Goal: Task Accomplishment & Management: Complete application form

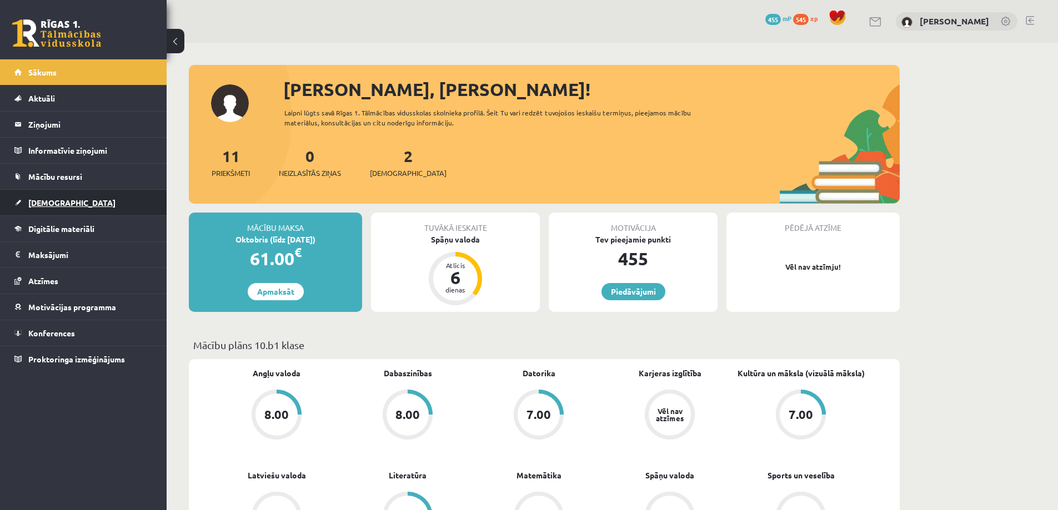
click at [43, 199] on span "[DEMOGRAPHIC_DATA]" at bounding box center [71, 203] width 87 height 10
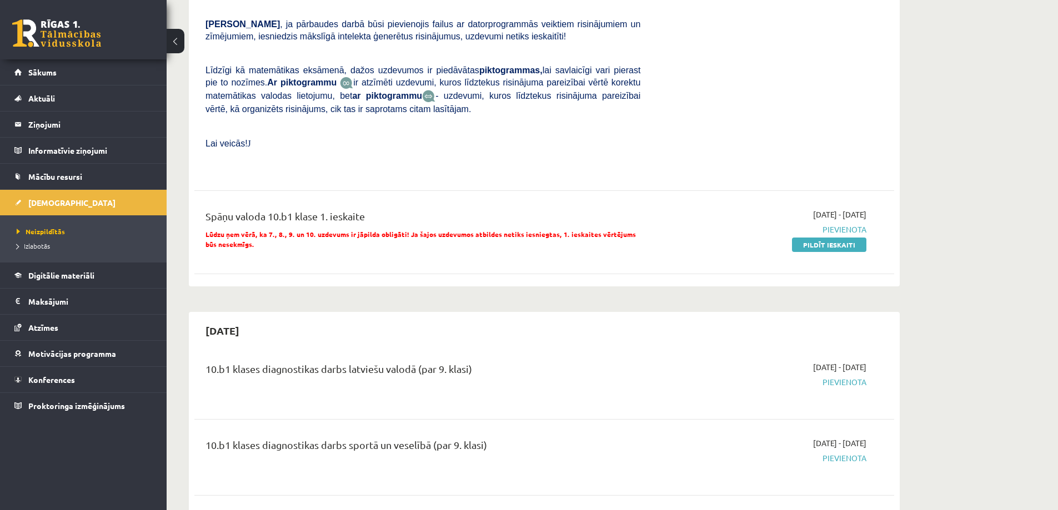
scroll to position [444, 0]
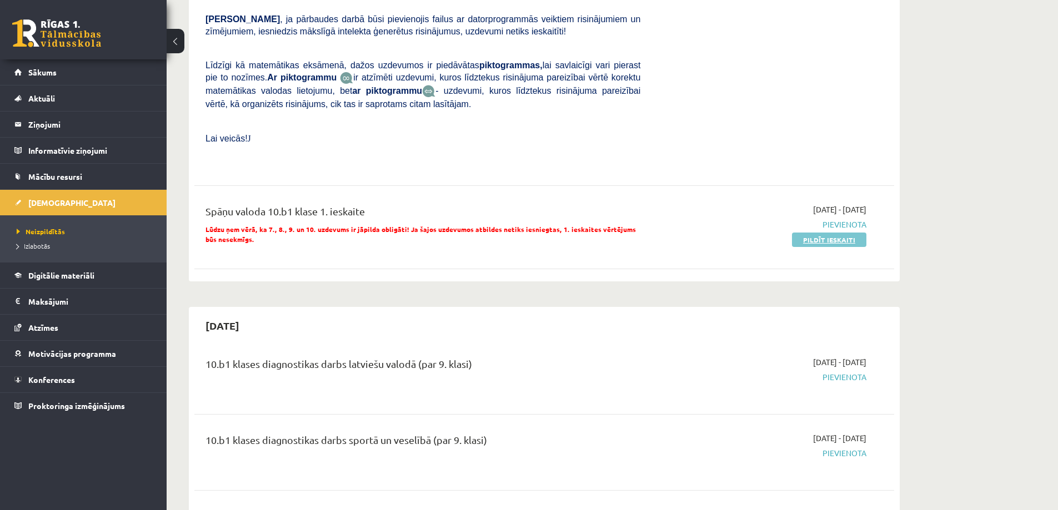
click at [809, 233] on link "Pildīt ieskaiti" at bounding box center [829, 240] width 74 height 14
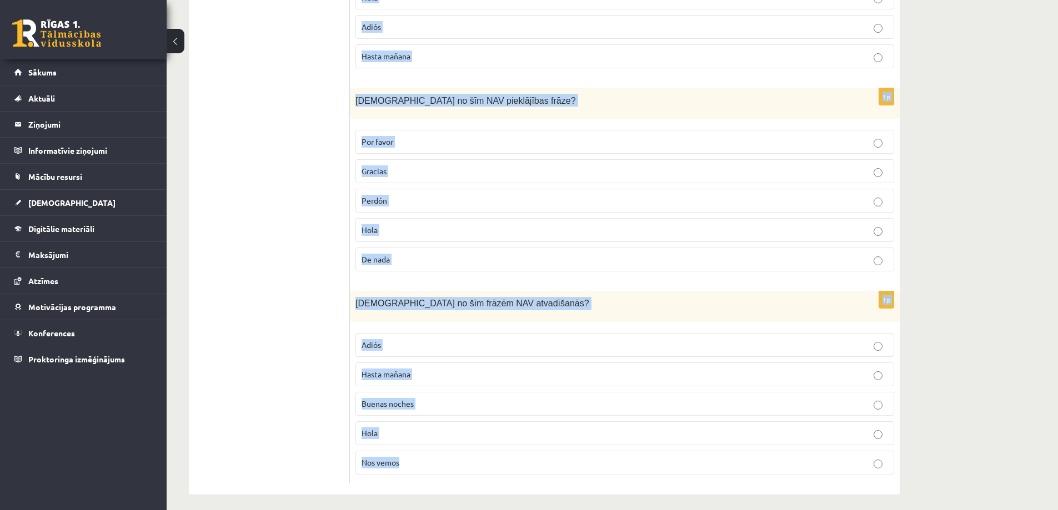
scroll to position [775, 0]
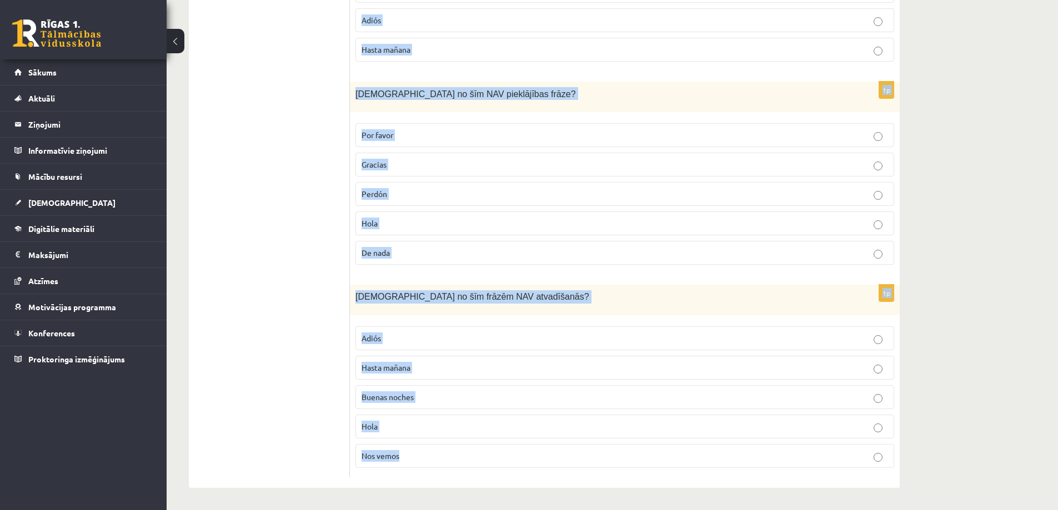
drag, startPoint x: 355, startPoint y: 259, endPoint x: 541, endPoint y: 449, distance: 266.3
copy form "Kā spāņu valodā tu teiktu “ardievu”? Hola Muy buenas Adiós Hasta la próxima Has…"
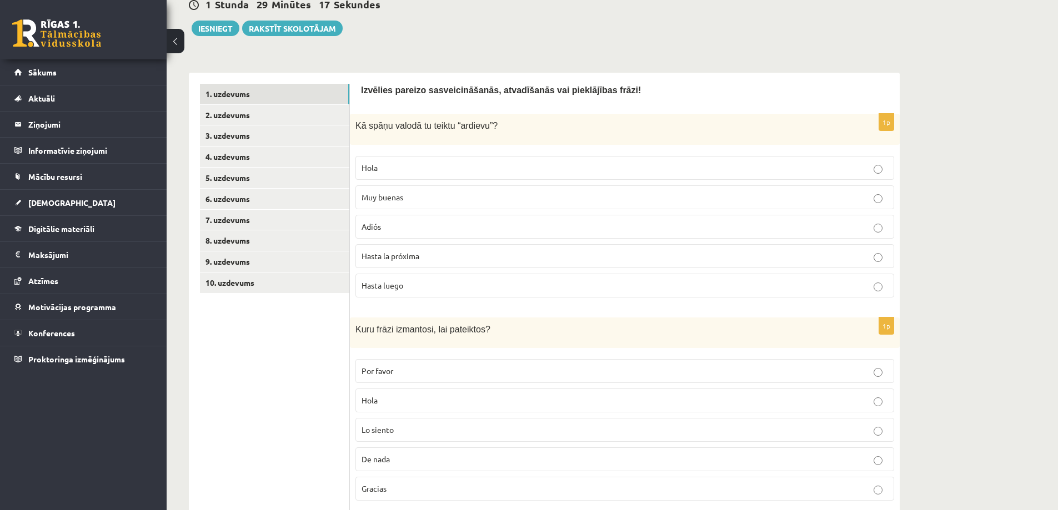
scroll to position [108, 0]
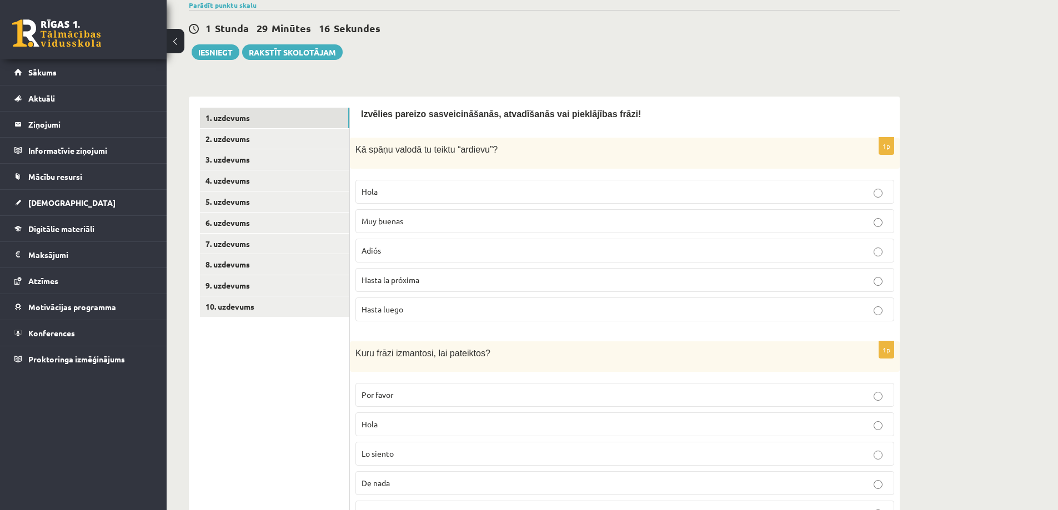
click at [402, 252] on p "Adiós" at bounding box center [625, 251] width 526 height 12
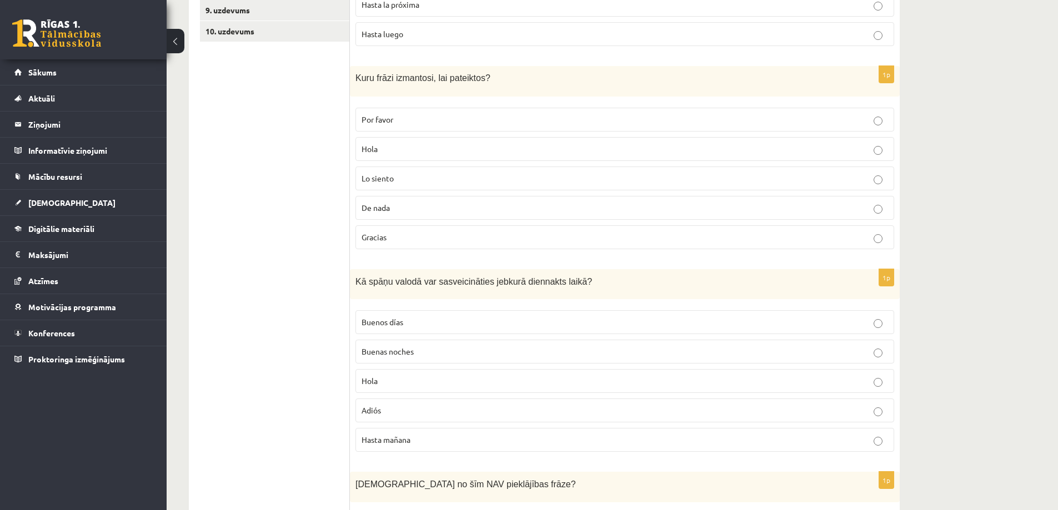
scroll to position [330, 0]
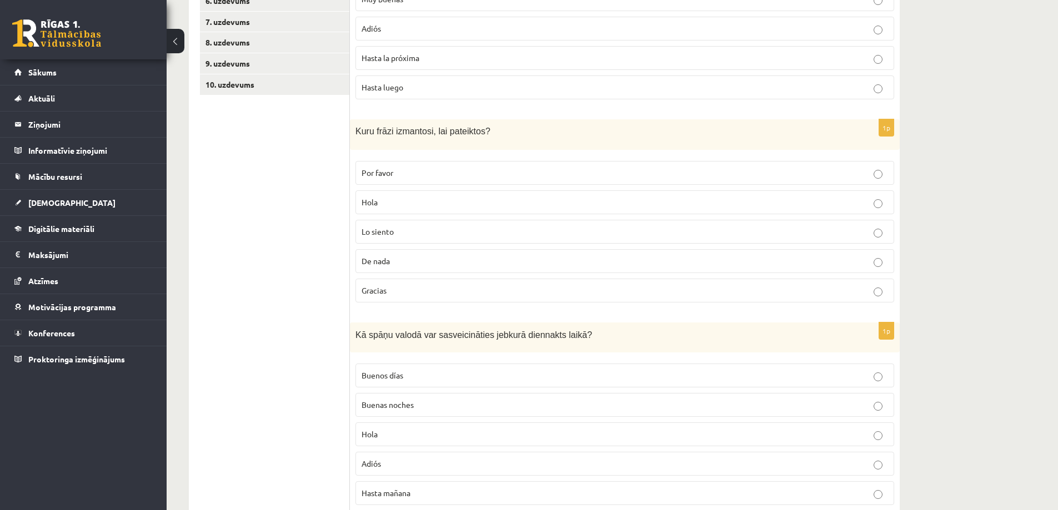
click at [425, 295] on p "Gracias" at bounding box center [625, 291] width 526 height 12
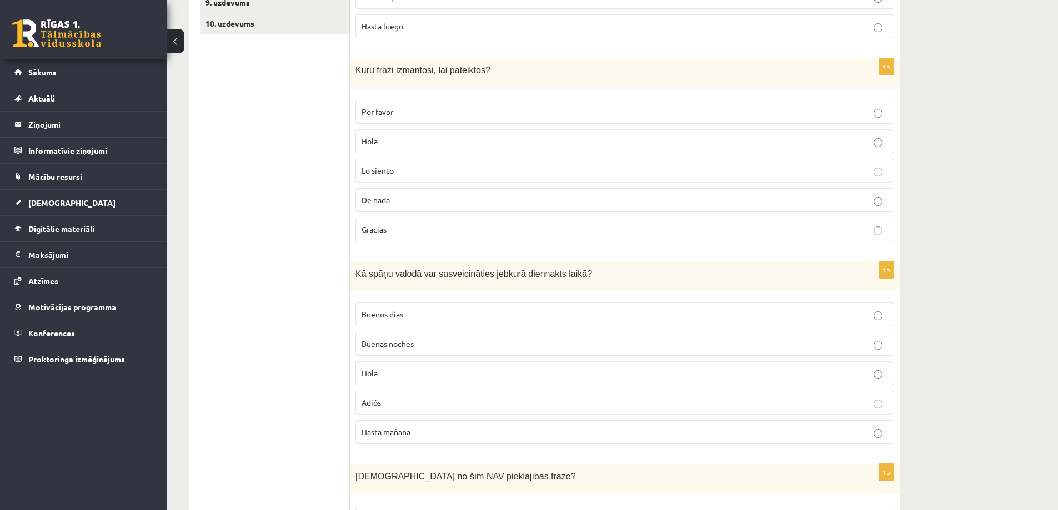
scroll to position [497, 0]
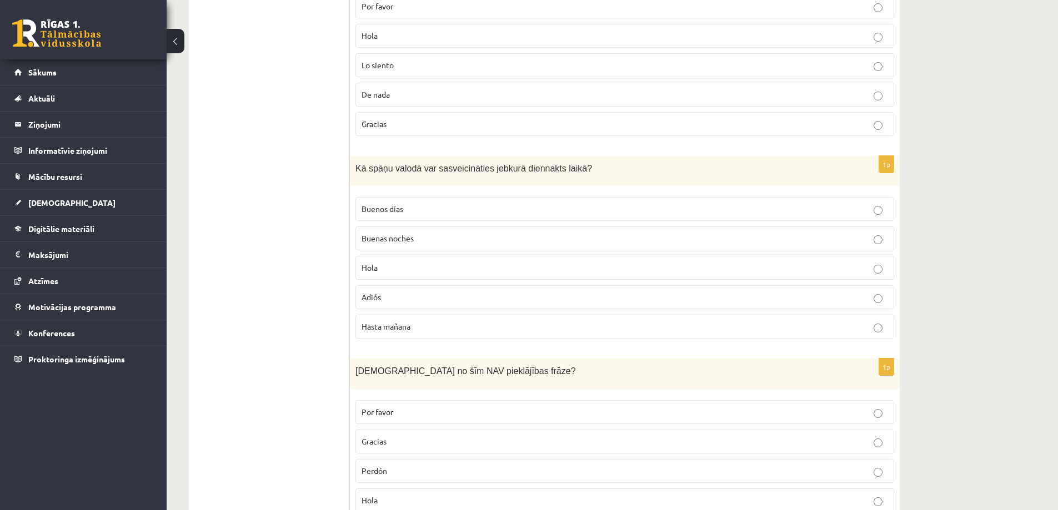
click at [419, 270] on p "Hola" at bounding box center [625, 268] width 526 height 12
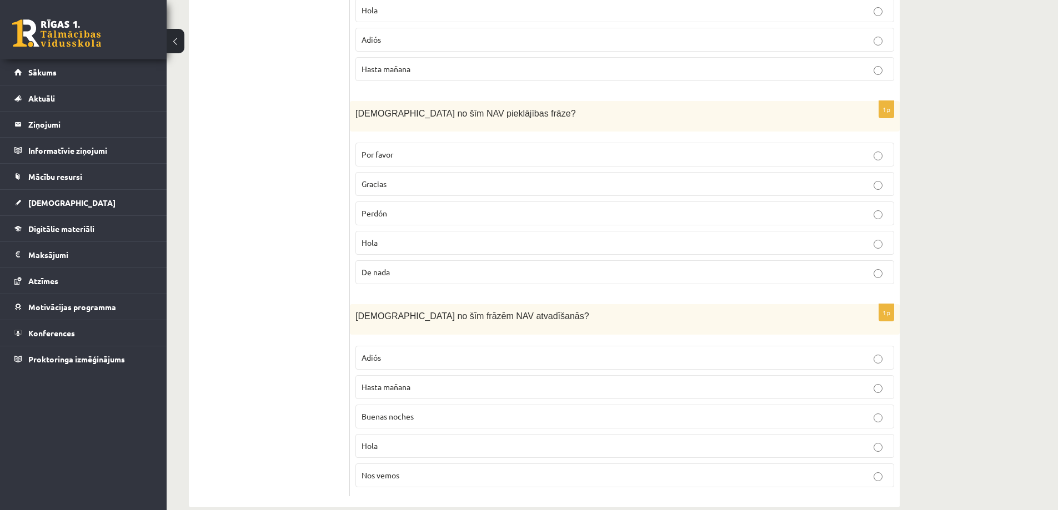
scroll to position [775, 0]
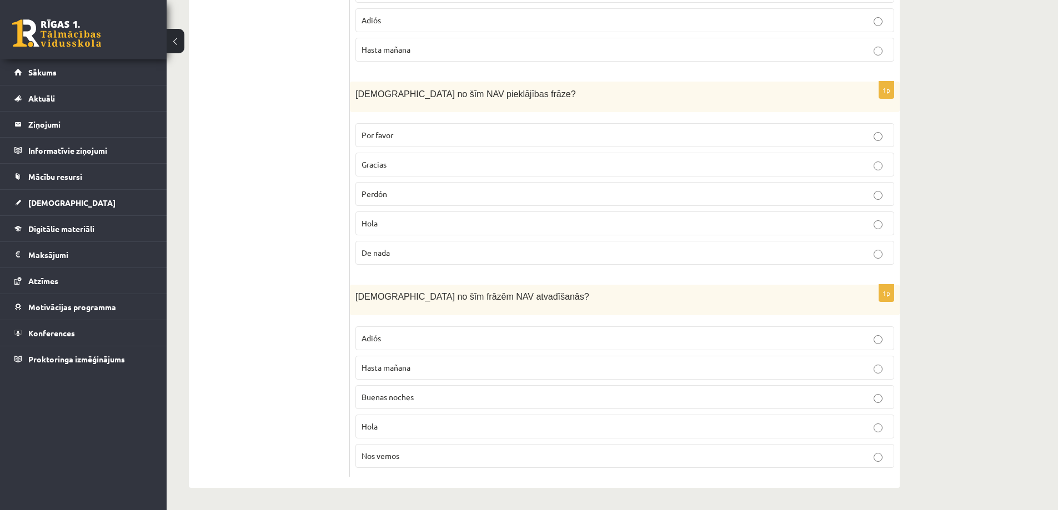
click at [435, 221] on p "Hola" at bounding box center [625, 224] width 526 height 12
click at [424, 426] on p "Hola" at bounding box center [625, 427] width 526 height 12
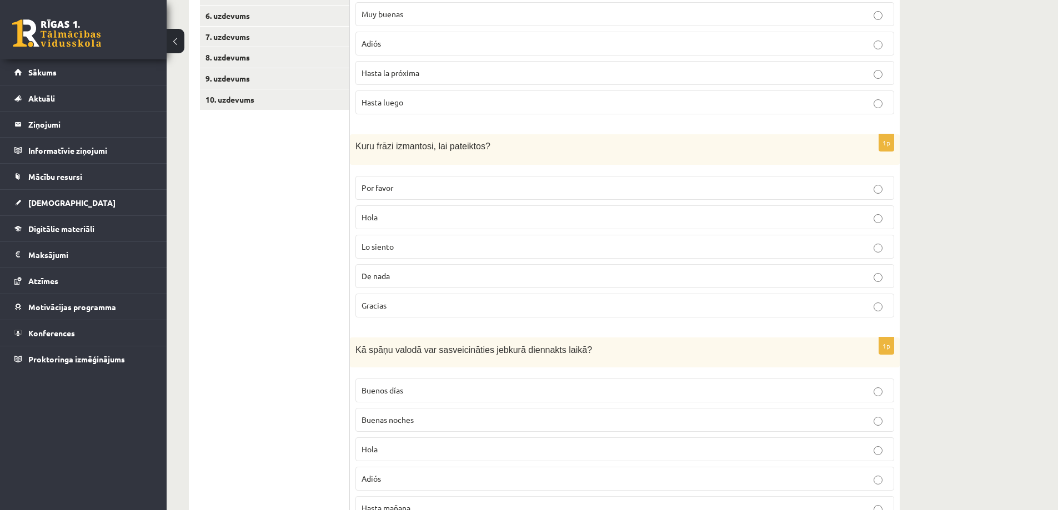
scroll to position [108, 0]
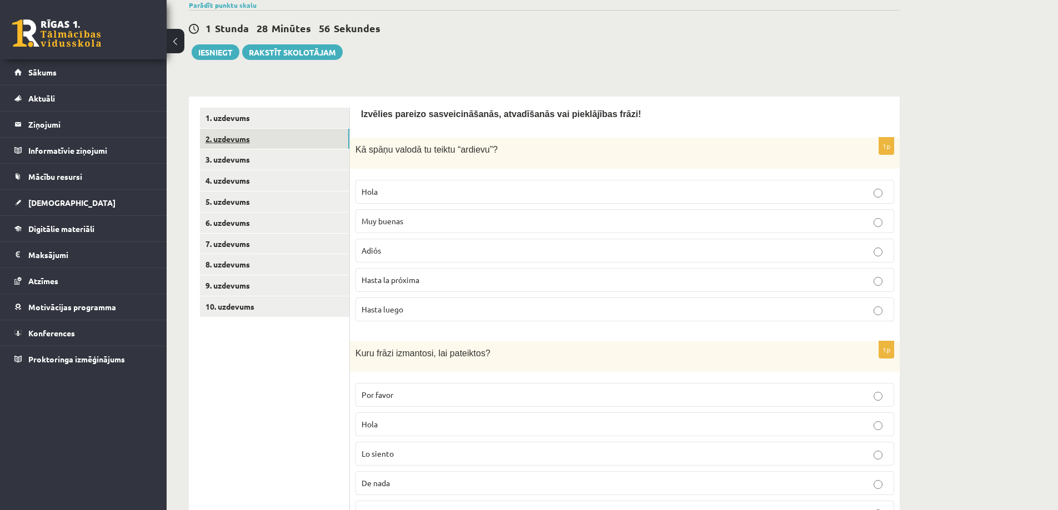
click at [242, 135] on link "2. uzdevums" at bounding box center [274, 139] width 149 height 21
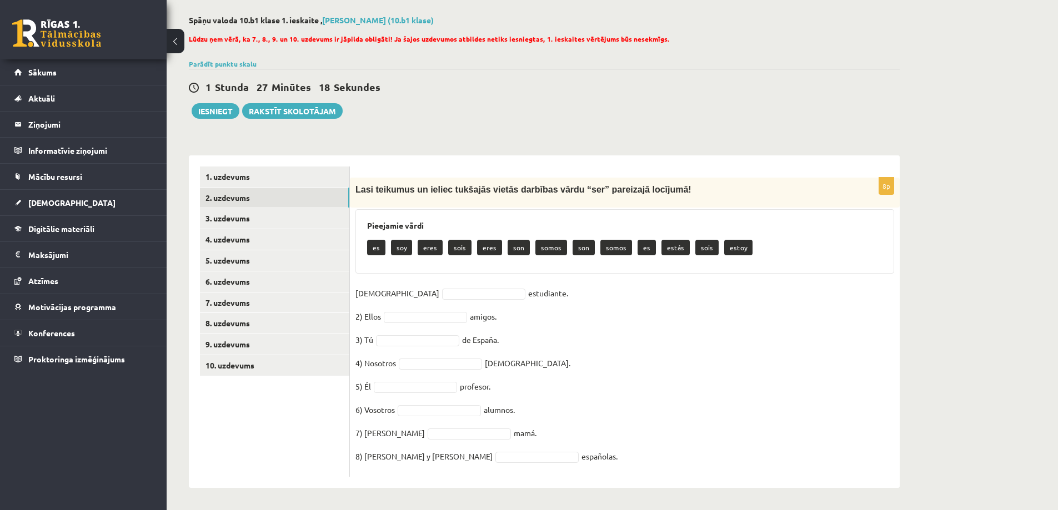
drag, startPoint x: 355, startPoint y: 190, endPoint x: 801, endPoint y: 461, distance: 521.5
click at [801, 461] on div "8p Lasi teikumus un ieliec tukšajās vietās darbības vārdu “ser” pareizajā locīj…" at bounding box center [625, 327] width 550 height 299
copy div "Lasi teikumus un ieliec tukšajās vietās darbības vārdu “ser” pareizajā locījumā…"
click at [472, 144] on div "**********" at bounding box center [544, 316] width 711 height 344
drag, startPoint x: 401, startPoint y: 246, endPoint x: 406, endPoint y: 282, distance: 35.9
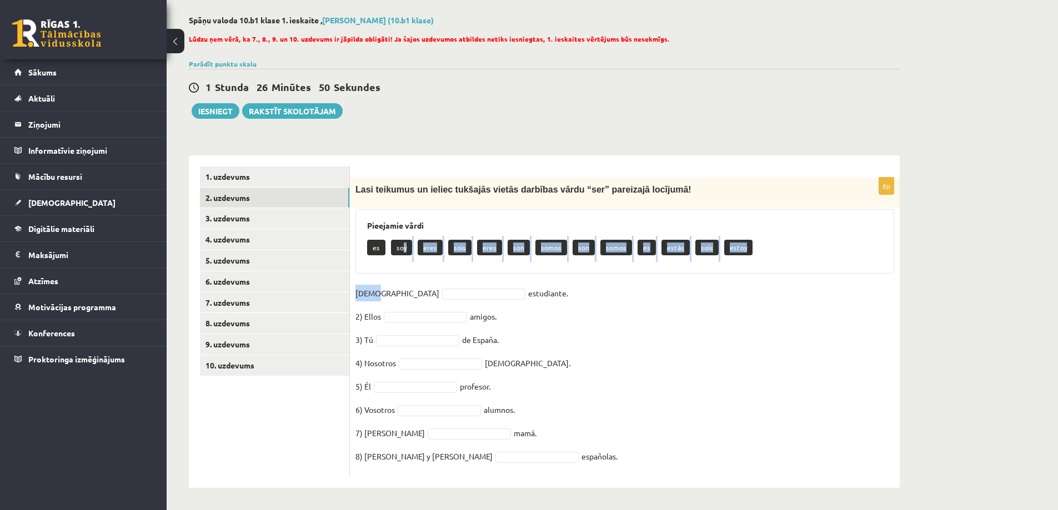
click at [406, 282] on div "8p Lasi teikumus un ieliec tukšajās vietās darbības vārdu “ser” pareizajā locīj…" at bounding box center [625, 327] width 550 height 299
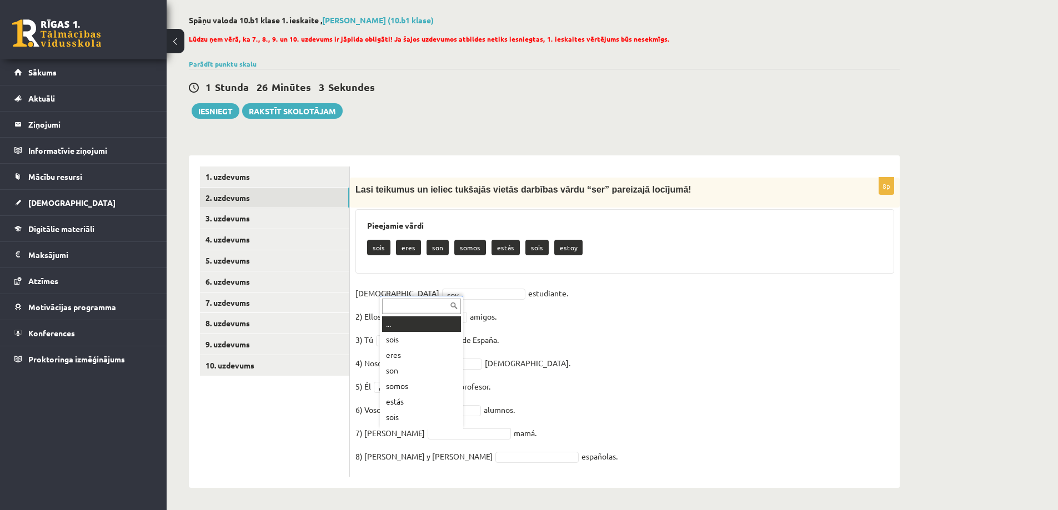
scroll to position [13, 0]
drag, startPoint x: 544, startPoint y: 405, endPoint x: 503, endPoint y: 421, distance: 44.1
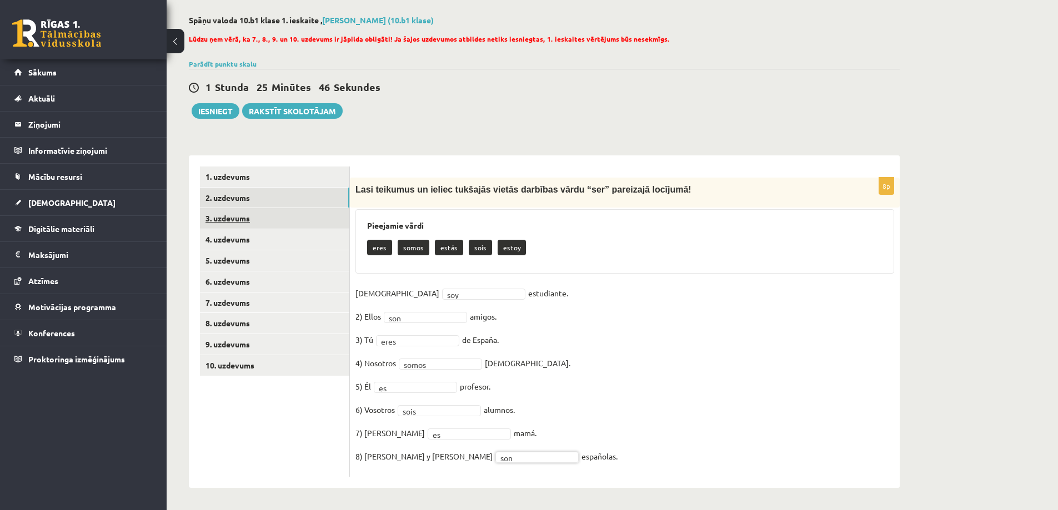
click at [249, 214] on link "3. uzdevums" at bounding box center [274, 218] width 149 height 21
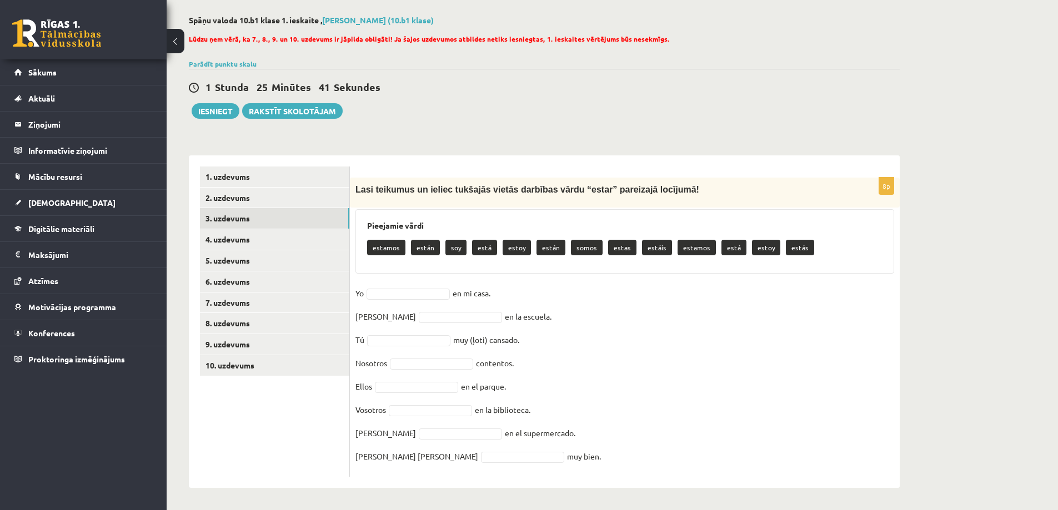
drag, startPoint x: 355, startPoint y: 190, endPoint x: 654, endPoint y: 462, distance: 404.1
click at [654, 462] on div "8p Lasi teikumus un ieliec tukšajās vietās darbības vārdu “estar” pareizajā loc…" at bounding box center [625, 327] width 550 height 299
copy div "Lasi teikumus un ieliec tukšajās vietās darbības vārdu “estar” pareizajā locīju…"
click at [642, 397] on fieldset "Yo en mi casa. Ella en la escuela. Tú muy (ļoti) cansado. Nosotros contentos. E…" at bounding box center [624, 378] width 539 height 187
click at [634, 348] on fieldset "Yo en mi casa. Ella en la escuela. Tú muy (ļoti) cansado. Nosotros contentos. E…" at bounding box center [624, 378] width 539 height 187
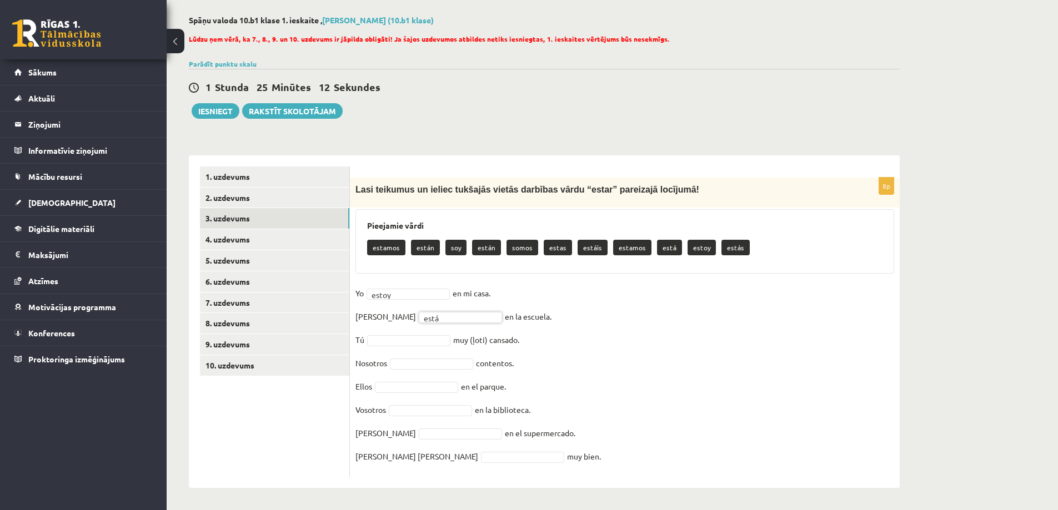
click at [404, 330] on fieldset "Yo estoy ***** en mi casa. Ella está **** en la escuela. Tú muy (ļoti) cansado.…" at bounding box center [624, 378] width 539 height 187
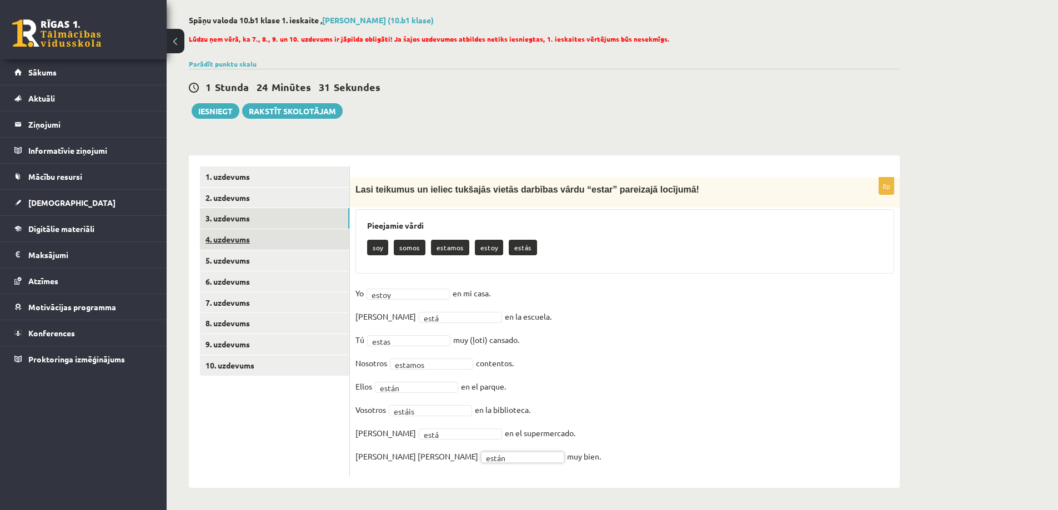
click at [253, 235] on link "4. uzdevums" at bounding box center [274, 239] width 149 height 21
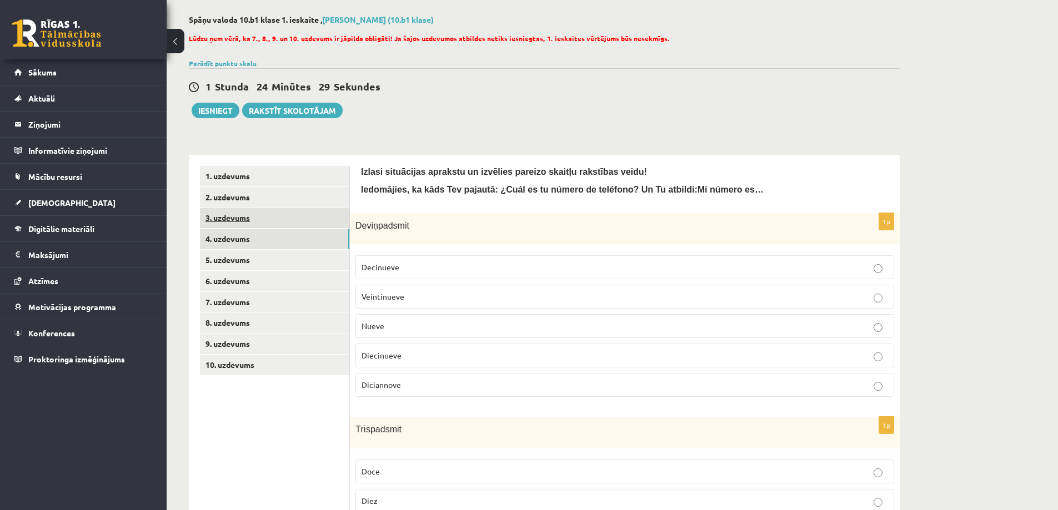
click at [239, 221] on link "3. uzdevums" at bounding box center [274, 218] width 149 height 21
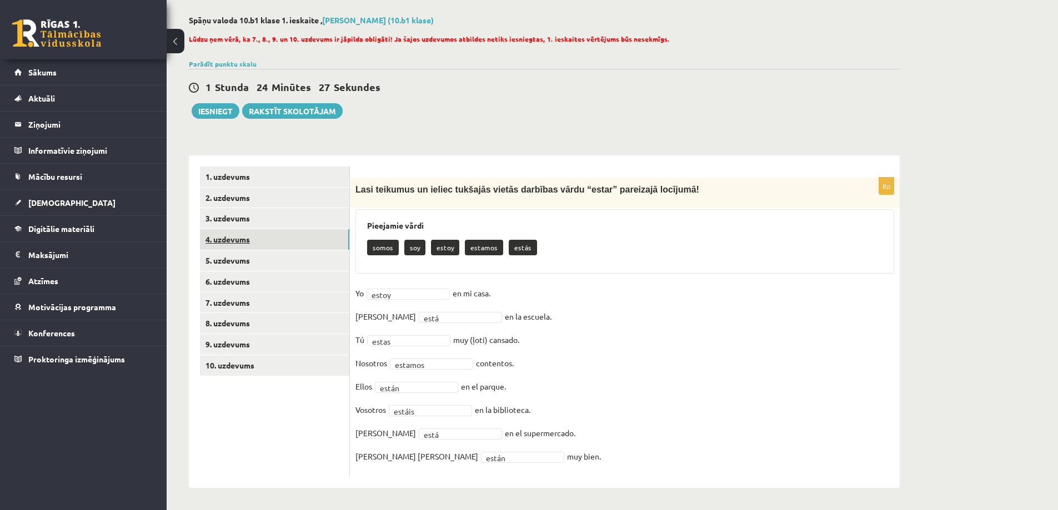
click at [237, 237] on link "4. uzdevums" at bounding box center [274, 239] width 149 height 21
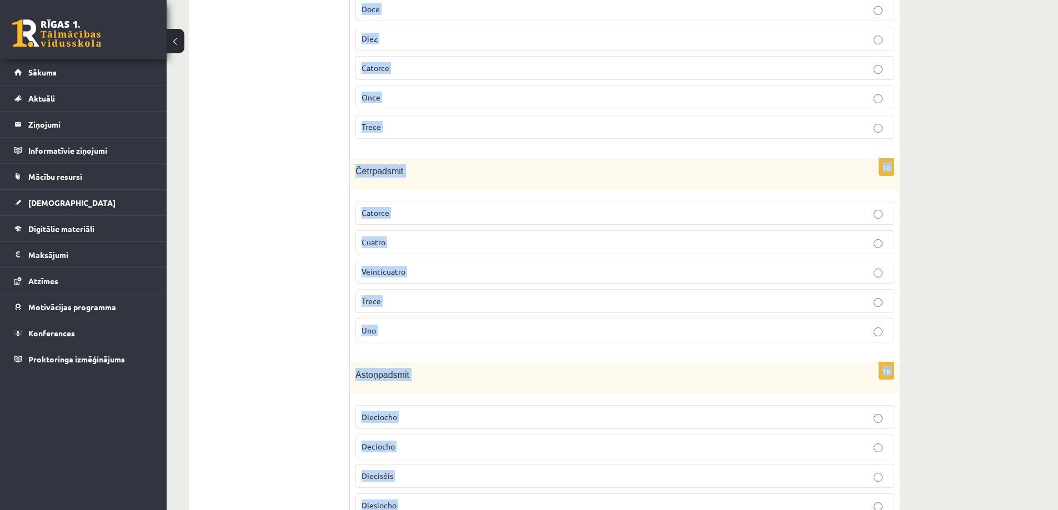
scroll to position [793, 0]
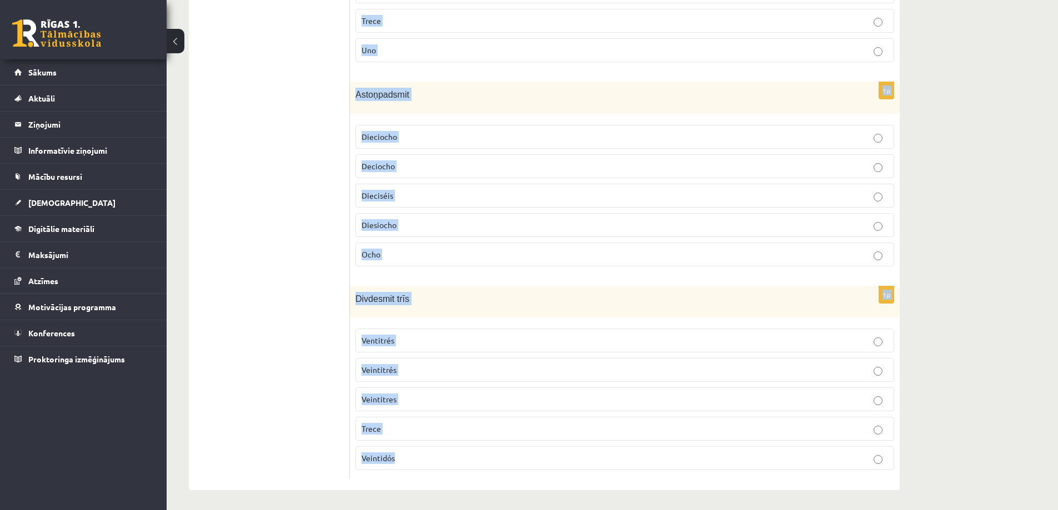
drag, startPoint x: 356, startPoint y: 223, endPoint x: 560, endPoint y: 532, distance: 370.7
copy form "Deviņpadsmit Decinueve Veintinueve Nueve Diecinueve Diciannove 1p Trīspadsmit D…"
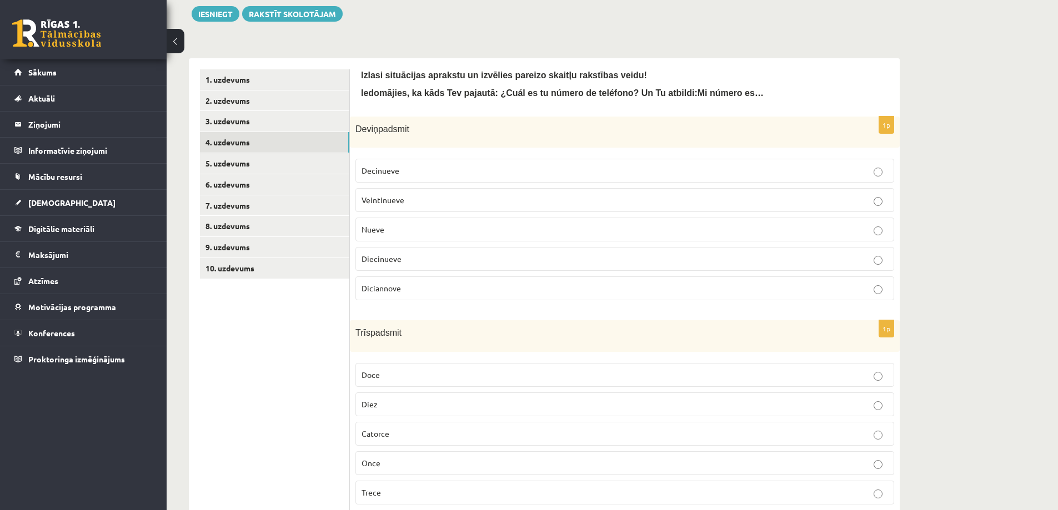
scroll to position [127, 0]
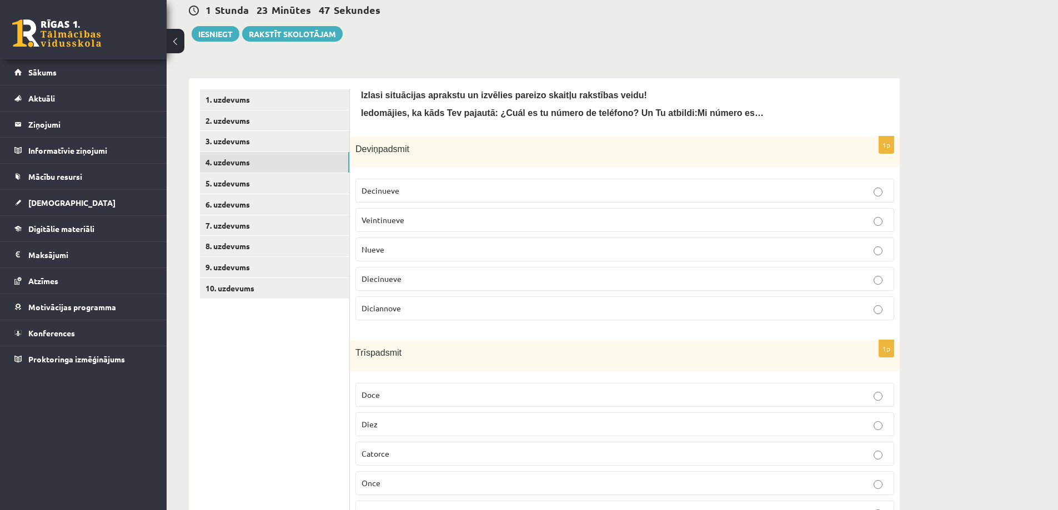
click at [433, 276] on p "Diecinueve" at bounding box center [625, 279] width 526 height 12
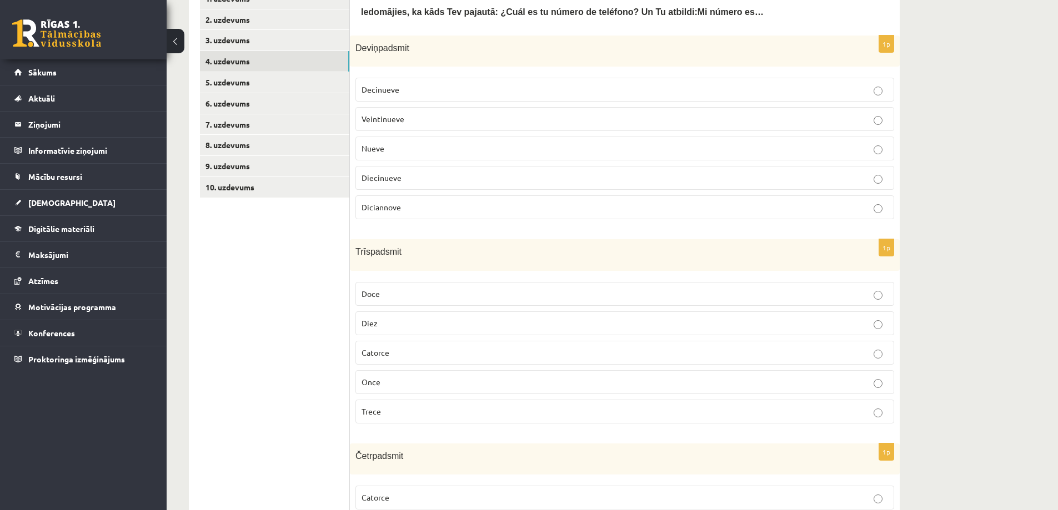
scroll to position [238, 0]
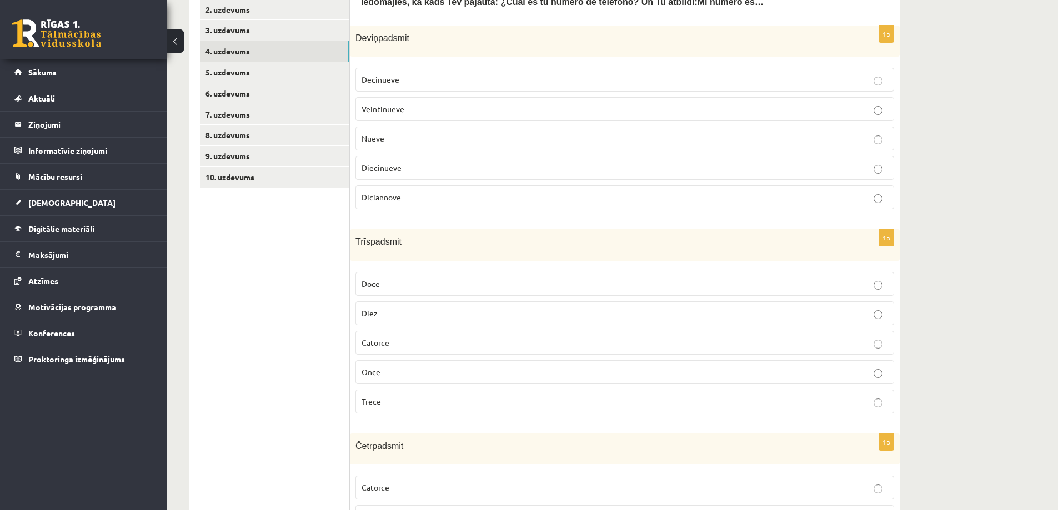
click at [386, 404] on p "Trece" at bounding box center [625, 402] width 526 height 12
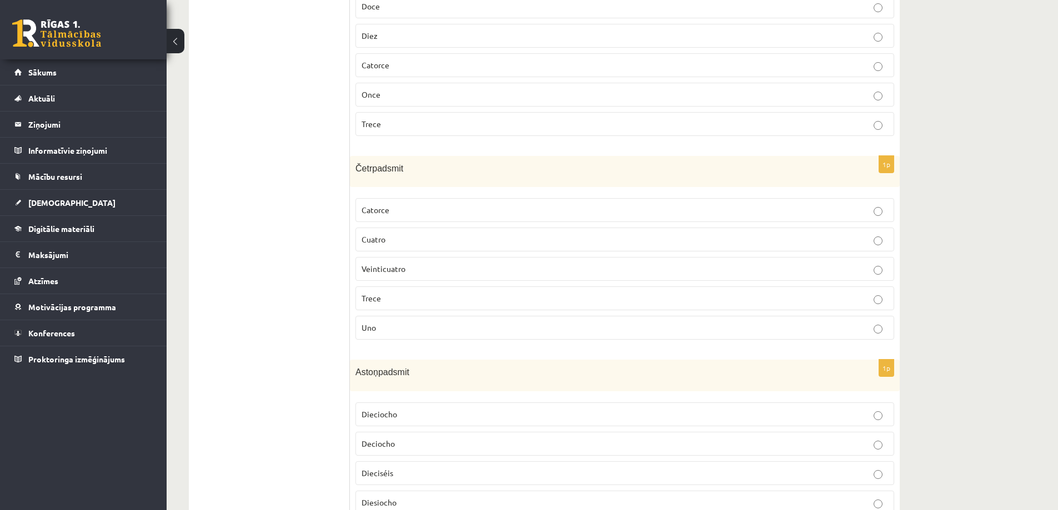
click at [397, 212] on p "Catorce" at bounding box center [625, 210] width 526 height 12
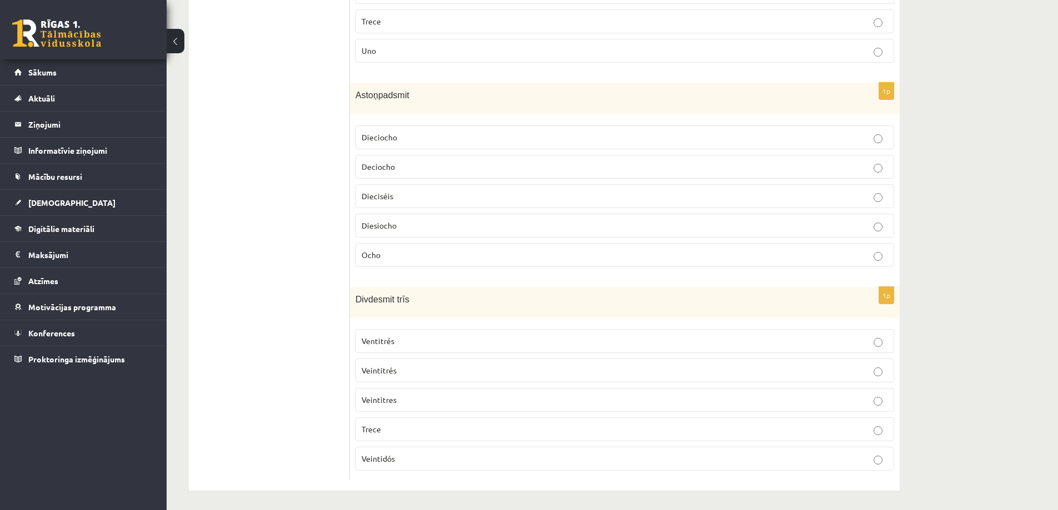
scroll to position [793, 0]
click at [437, 134] on p "Dieciocho" at bounding box center [625, 137] width 526 height 12
click at [387, 365] on span "Veintitrés" at bounding box center [379, 370] width 35 height 10
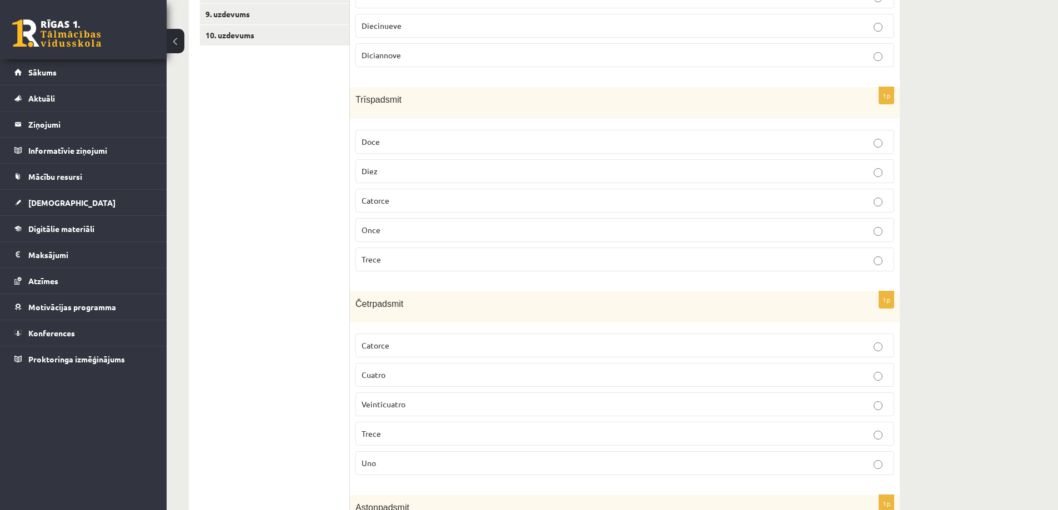
scroll to position [238, 0]
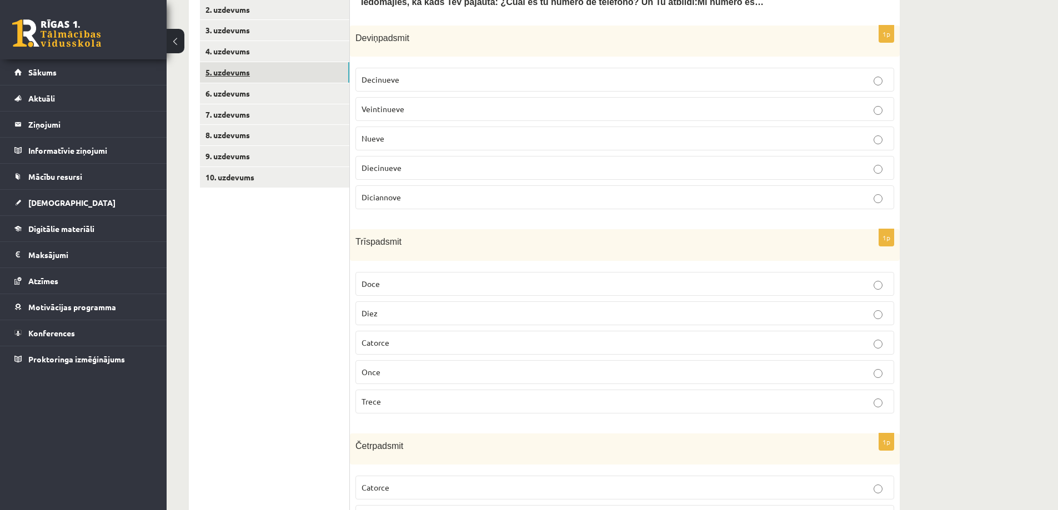
click at [239, 69] on link "5. uzdevums" at bounding box center [274, 72] width 149 height 21
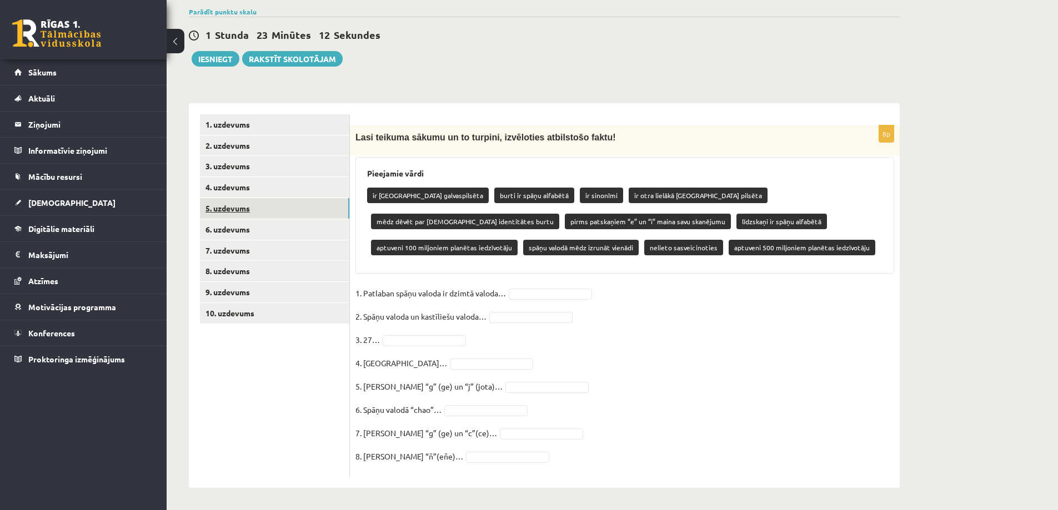
scroll to position [102, 0]
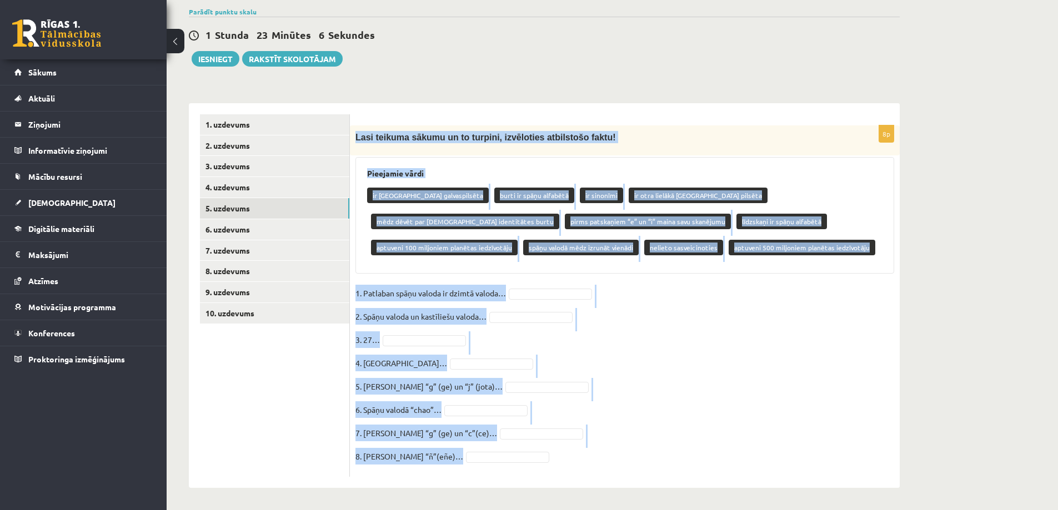
drag, startPoint x: 355, startPoint y: 134, endPoint x: 663, endPoint y: 503, distance: 479.9
click at [663, 503] on div "**********" at bounding box center [544, 225] width 755 height 569
copy div "Lasi teikuma sākumu un to turpini, izvēloties atbilstošo faktu! Pieejamie vārdi…"
click at [659, 300] on fieldset "1. Patlaban spāņu valoda ir dzimtā valoda… 2. Spāņu valoda un kastīliešu valoda…" at bounding box center [624, 378] width 539 height 187
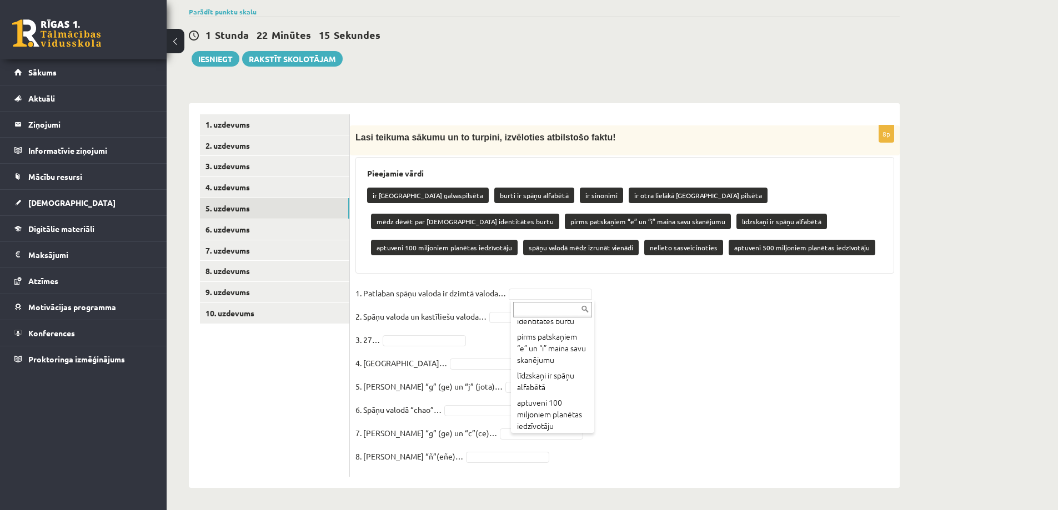
scroll to position [167, 0]
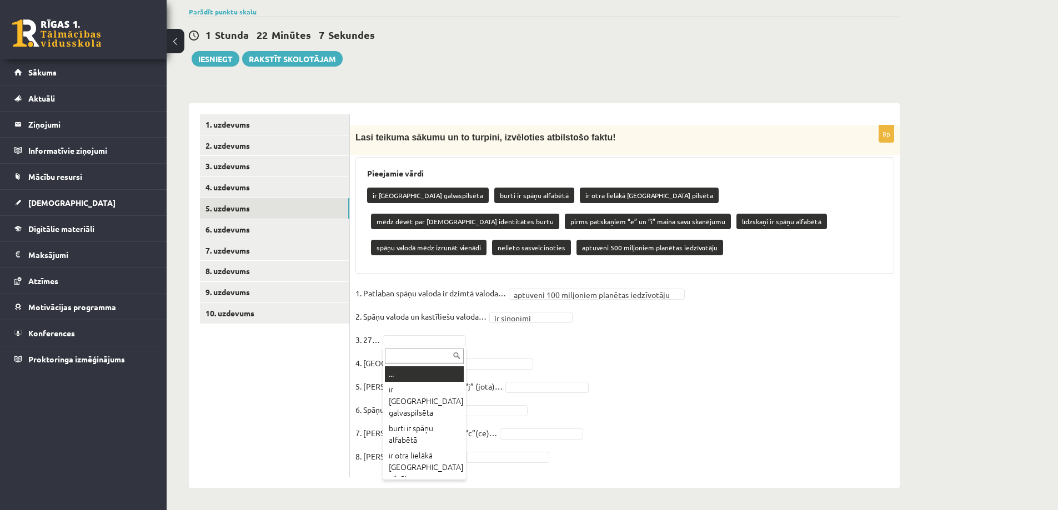
drag, startPoint x: 455, startPoint y: 340, endPoint x: 419, endPoint y: 312, distance: 46.7
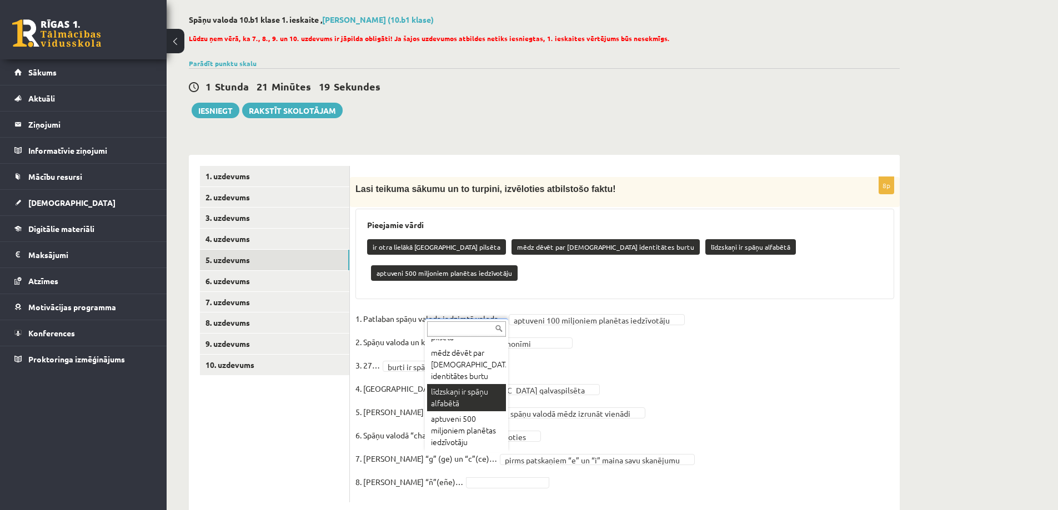
scroll to position [43, 0]
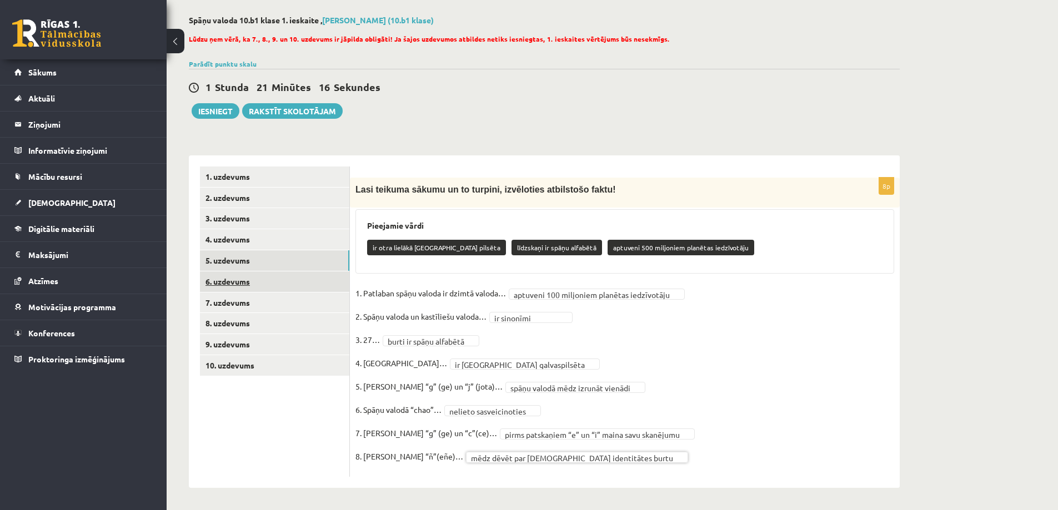
click at [238, 282] on link "6. uzdevums" at bounding box center [274, 282] width 149 height 21
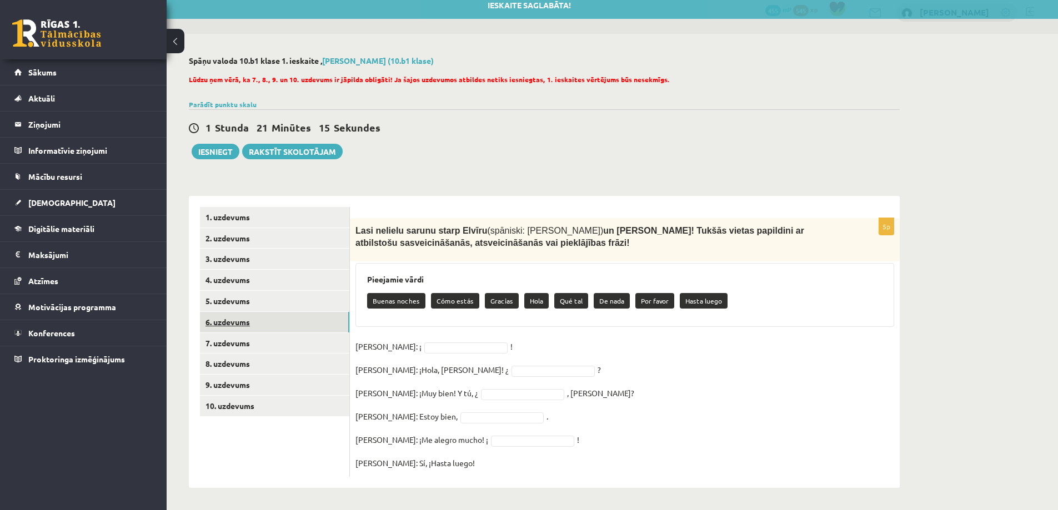
scroll to position [9, 0]
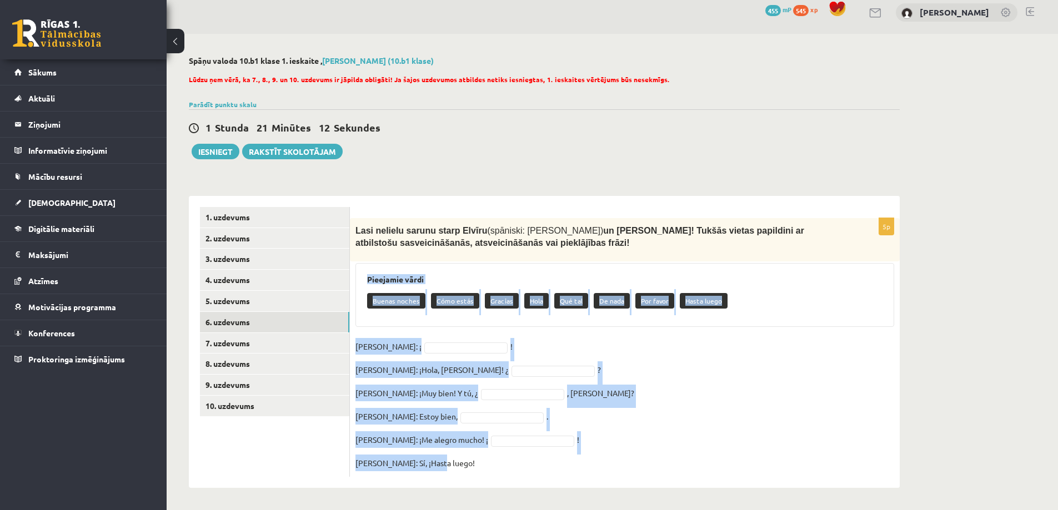
drag, startPoint x: 367, startPoint y: 273, endPoint x: 589, endPoint y: 494, distance: 313.4
click at [592, 501] on html "0 Dāvanas 455 mP 545 xp Martins Birkmanis Sākums Aktuāli Kā mācīties eSKOLĀ Kon…" at bounding box center [529, 246] width 1058 height 510
copy div "Pieejamie vārdi Buenas noches Cómo estás Gracias Hola Qué tal De nada Por favor…"
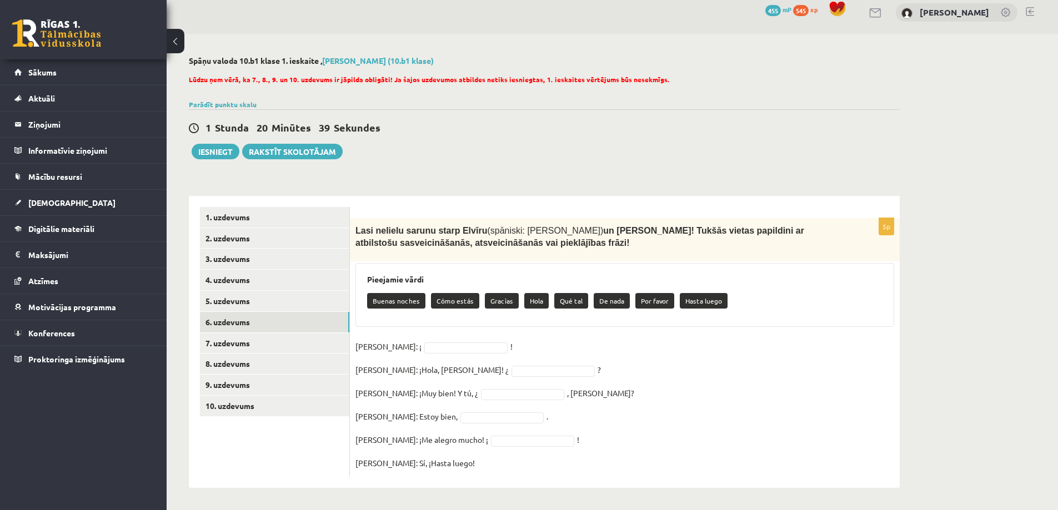
click at [514, 162] on div "**********" at bounding box center [544, 272] width 755 height 476
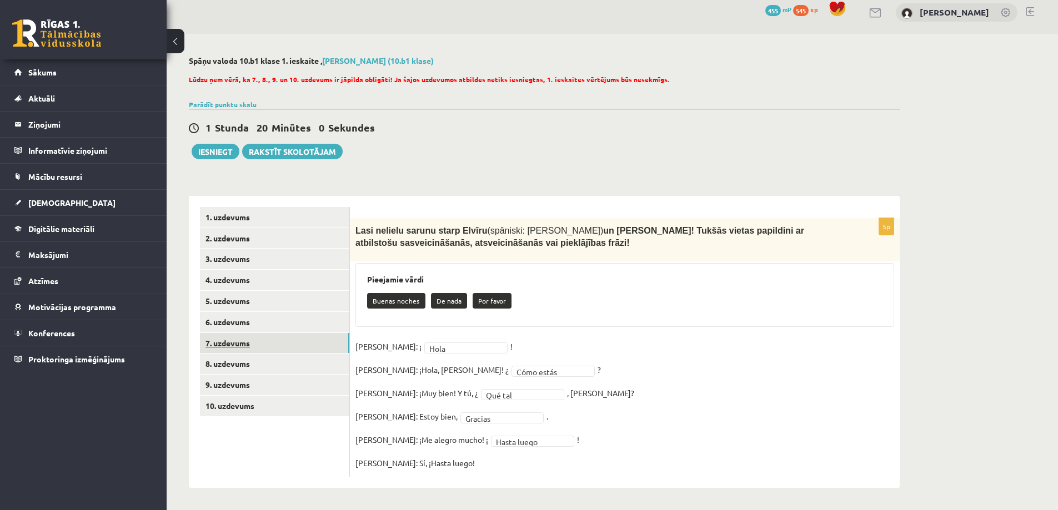
click at [234, 342] on link "7. uzdevums" at bounding box center [274, 343] width 149 height 21
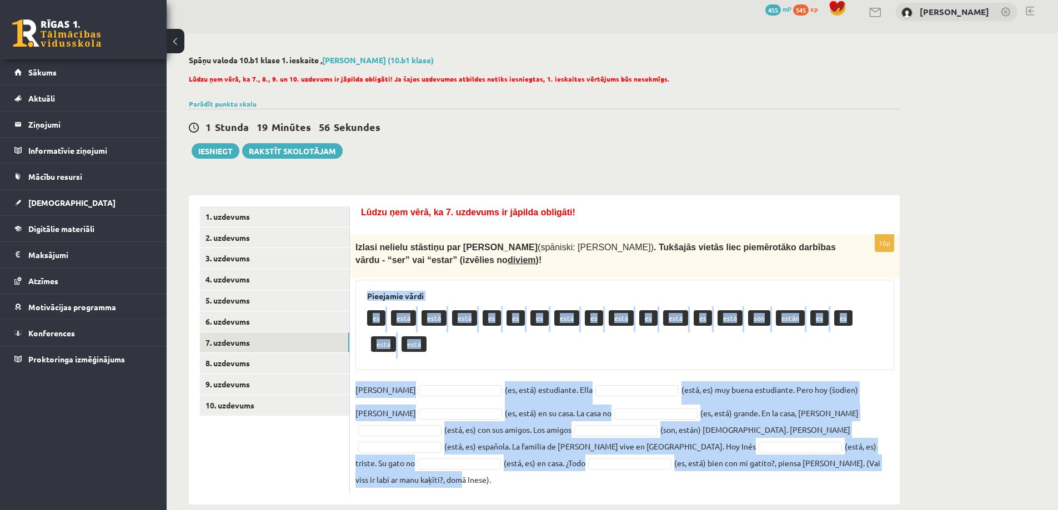
drag, startPoint x: 367, startPoint y: 295, endPoint x: 645, endPoint y: 505, distance: 349.3
click at [645, 505] on div "**********" at bounding box center [544, 280] width 755 height 494
copy div "Pieejamie vārdi es está está está es es es está es está es está es está son est…"
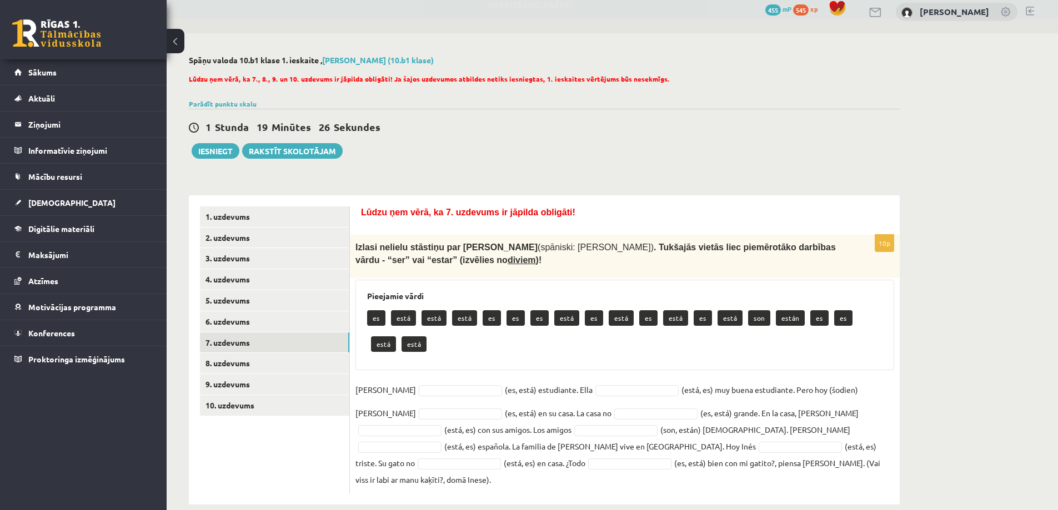
click at [576, 153] on div "1 Stunda 19 Minūtes 26 Sekundes Ieskaite saglabāta! Iesniegt Rakstīt skolotājam" at bounding box center [544, 134] width 711 height 50
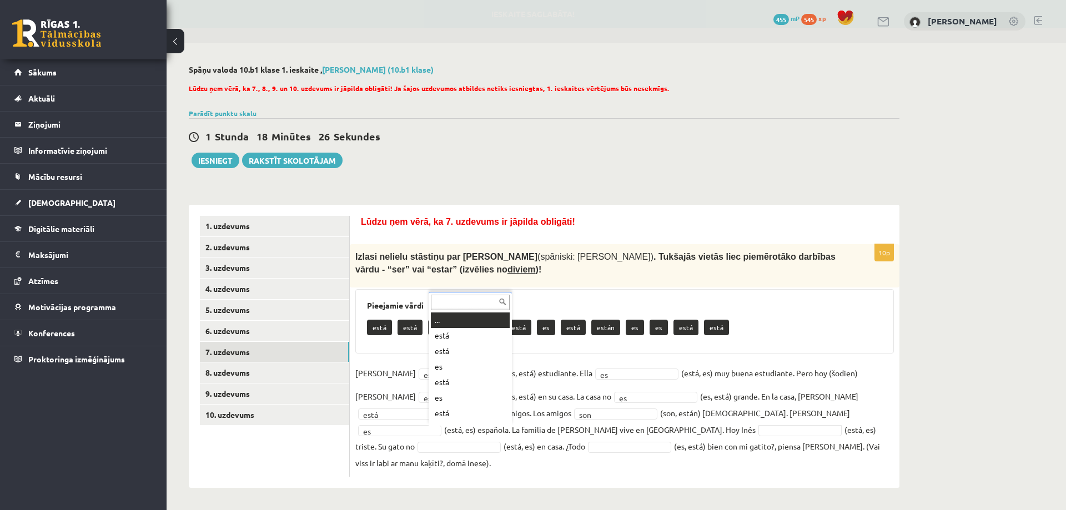
scroll to position [13, 0]
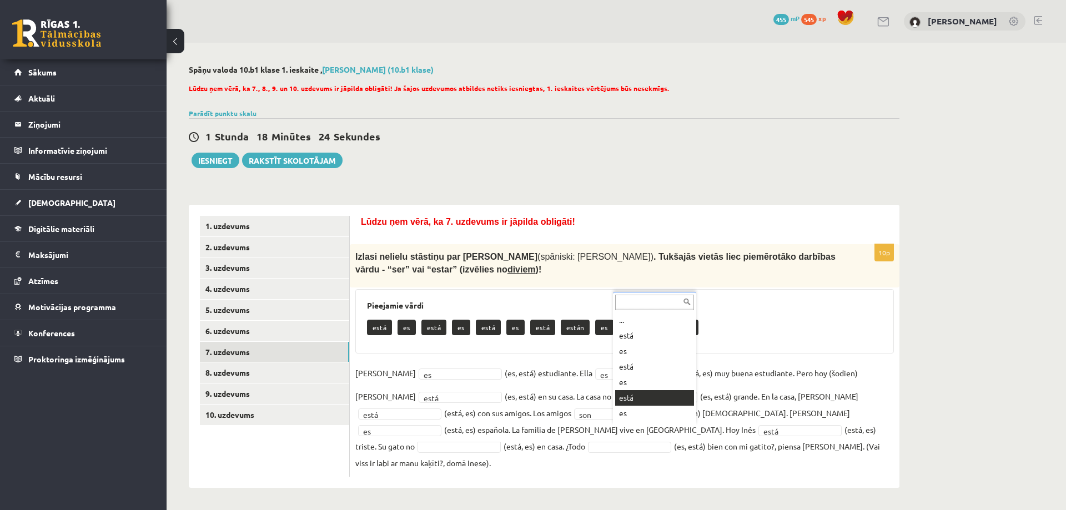
drag, startPoint x: 629, startPoint y: 393, endPoint x: 641, endPoint y: 401, distance: 14.8
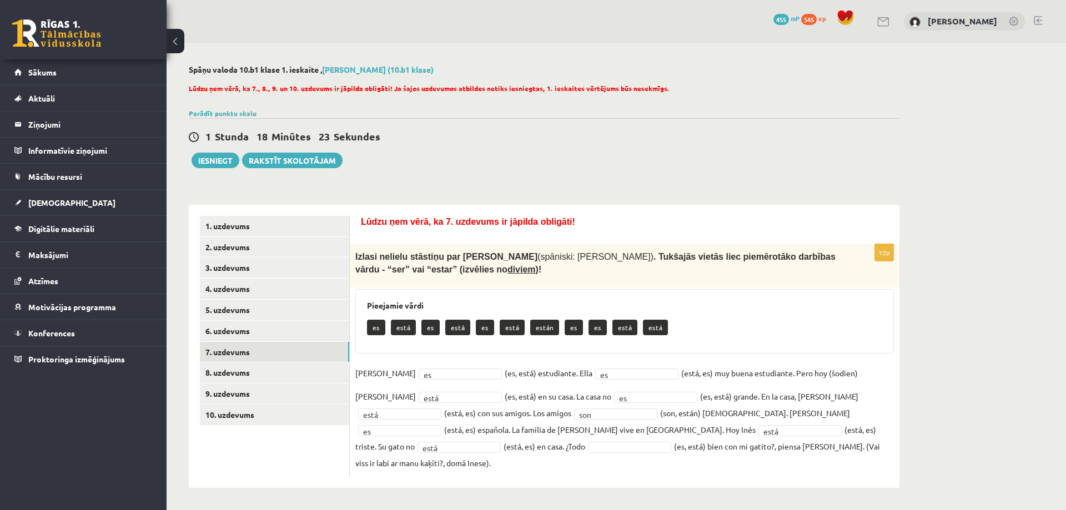
click at [824, 436] on fieldset "Inés es ** (es, está) estudiante. Ella es ** (está, es) muy buena estudiante. P…" at bounding box center [624, 418] width 539 height 107
click at [224, 368] on link "8. uzdevums" at bounding box center [274, 373] width 149 height 21
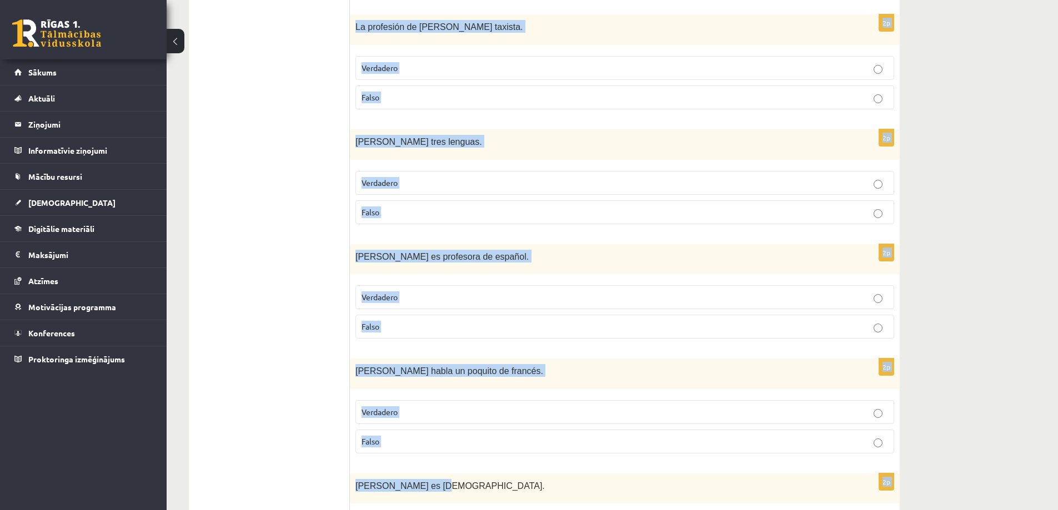
scroll to position [1363, 0]
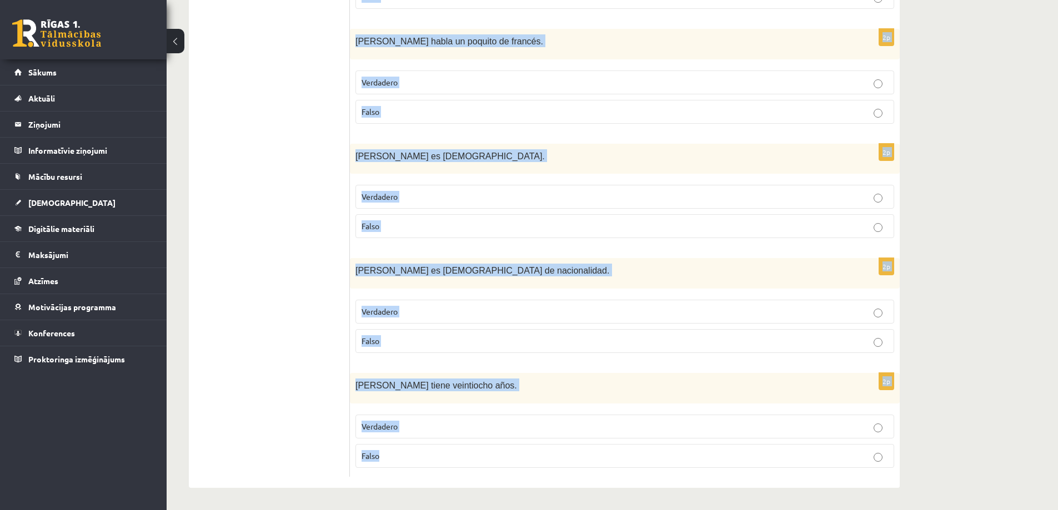
drag, startPoint x: 354, startPoint y: 382, endPoint x: 629, endPoint y: 532, distance: 313.4
copy form "Pedro habla solamente (tikai) español. Verdadero Falso 2p Pedro es de México, p…"
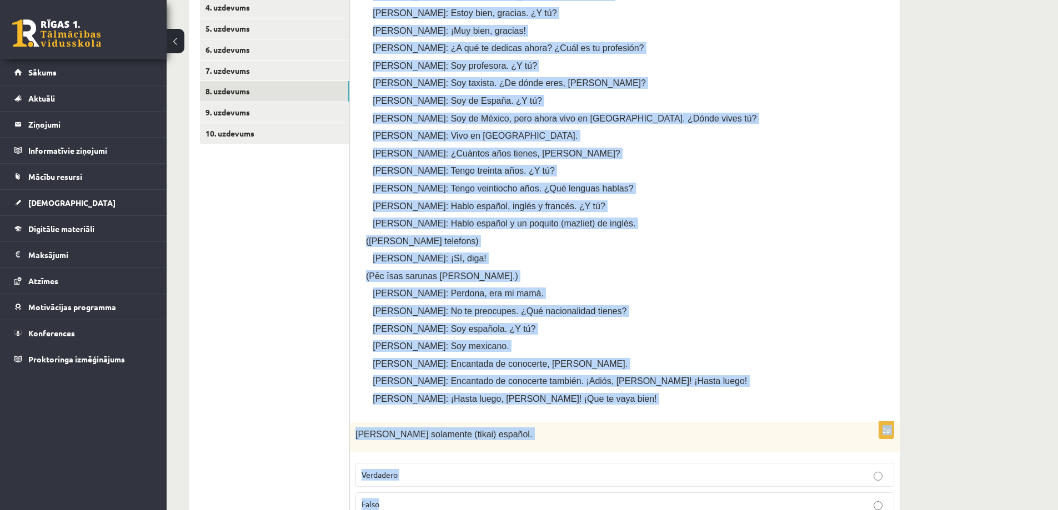
scroll to position [298, 0]
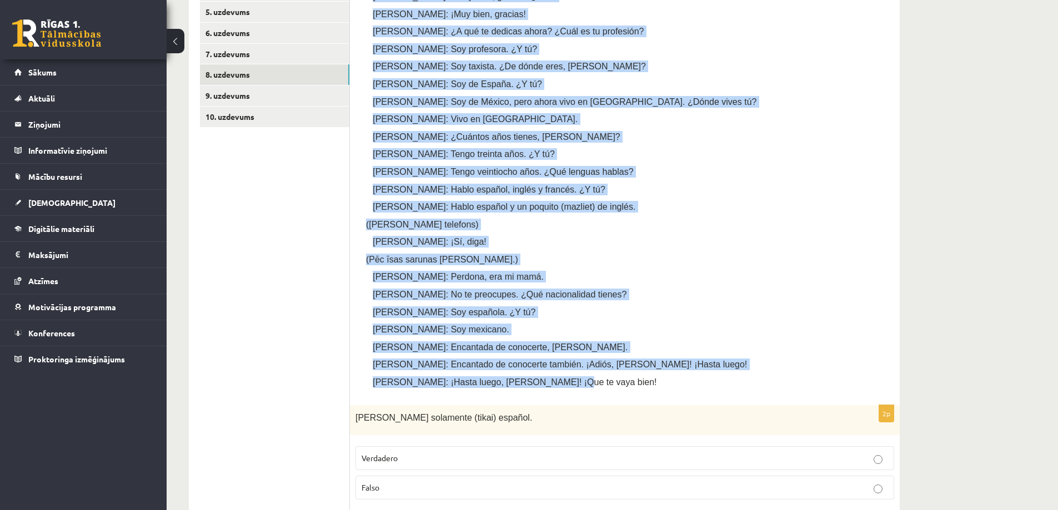
drag, startPoint x: 363, startPoint y: 94, endPoint x: 573, endPoint y: 372, distance: 348.1
click at [573, 372] on div "Lūdzu ņem vērā, ka 8. uzdevums ir jāpilda obligāti! Izlasi dialogu (vismaz diva…" at bounding box center [625, 156] width 528 height 476
copy div "zlasi dialogu (vismaz divas reizes )! Tad lasi apgalvojumu un atzīmē, vai tas i…"
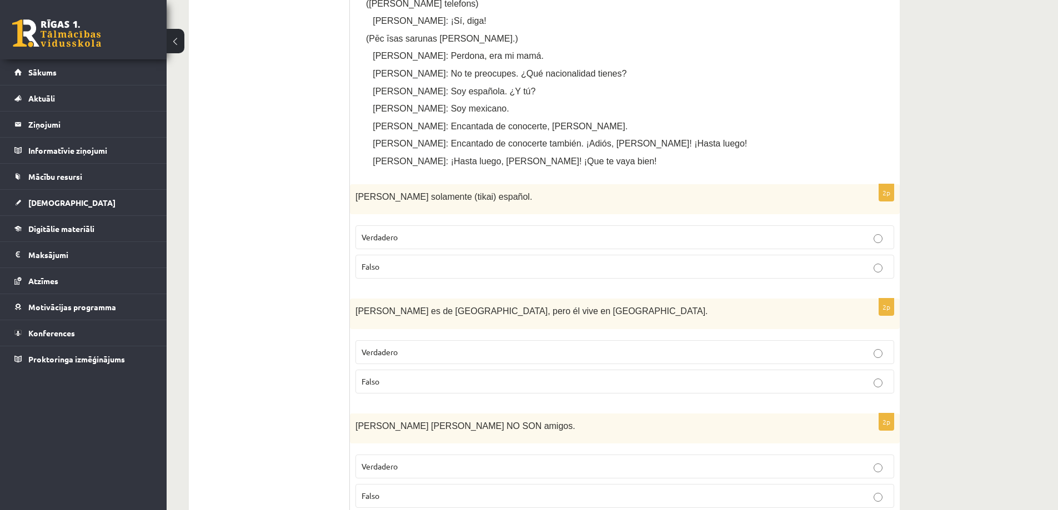
scroll to position [520, 0]
click at [385, 268] on p "Falso" at bounding box center [625, 266] width 526 height 12
click at [394, 347] on span "Verdadero" at bounding box center [380, 351] width 36 height 10
click at [437, 490] on p "Falso" at bounding box center [625, 495] width 526 height 12
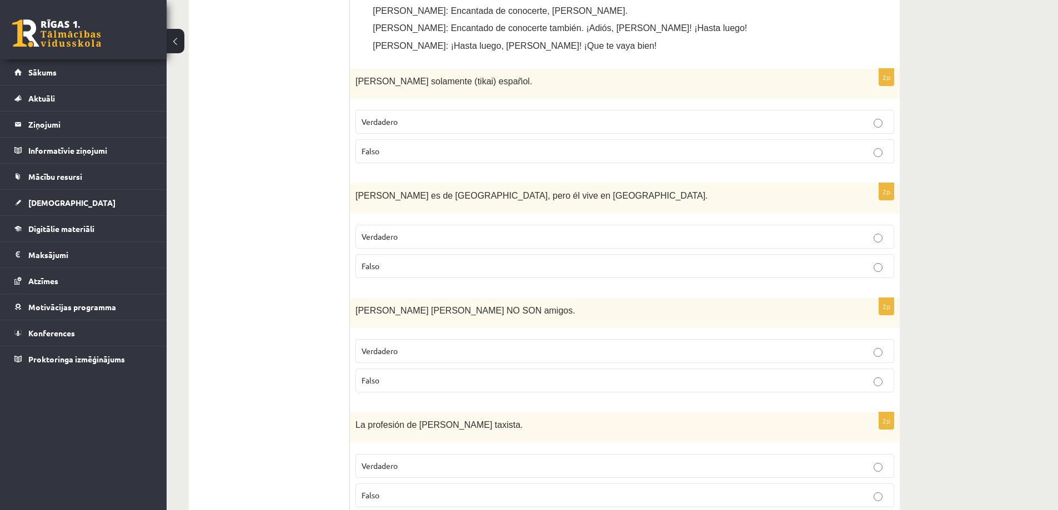
scroll to position [742, 0]
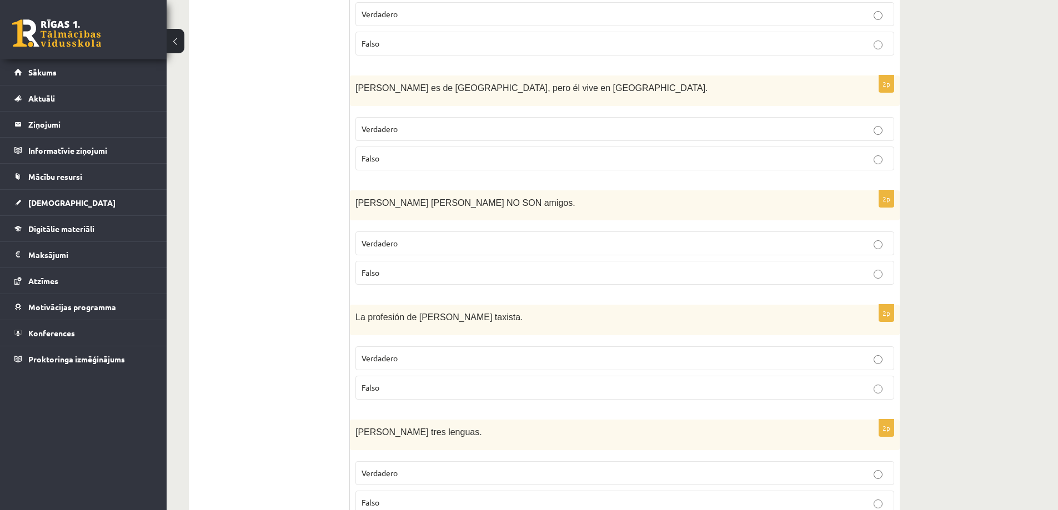
click at [452, 352] on label "Verdadero" at bounding box center [624, 359] width 539 height 24
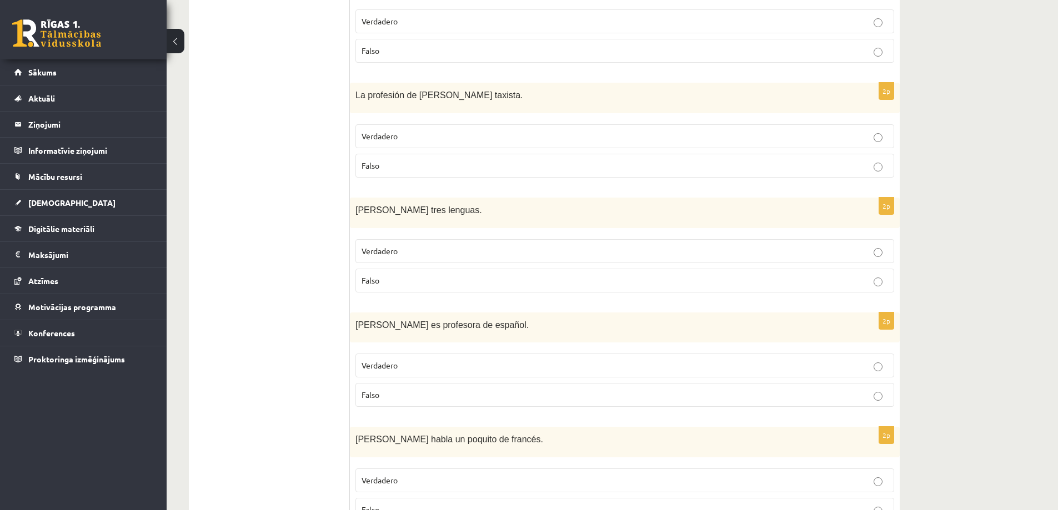
click at [433, 287] on label "Falso" at bounding box center [624, 281] width 539 height 24
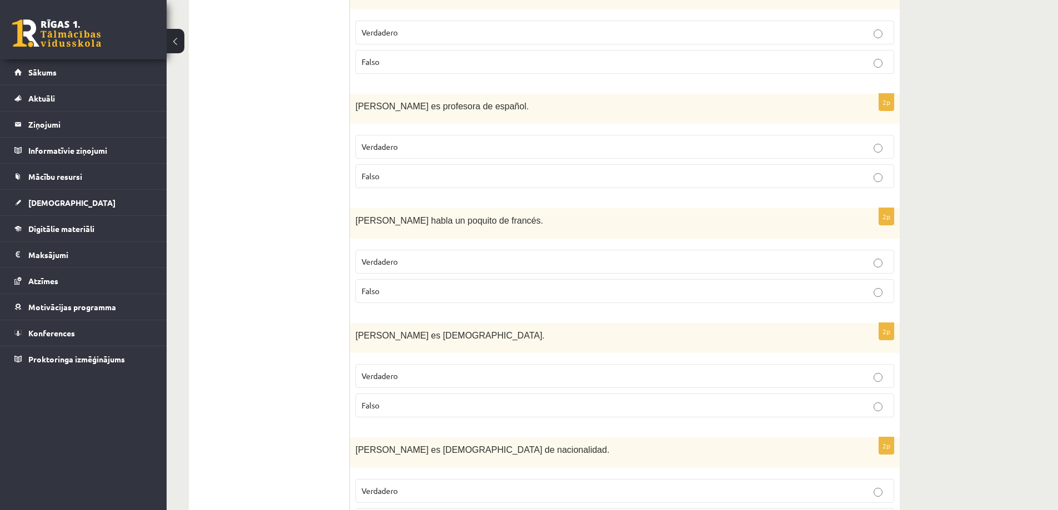
scroll to position [1187, 0]
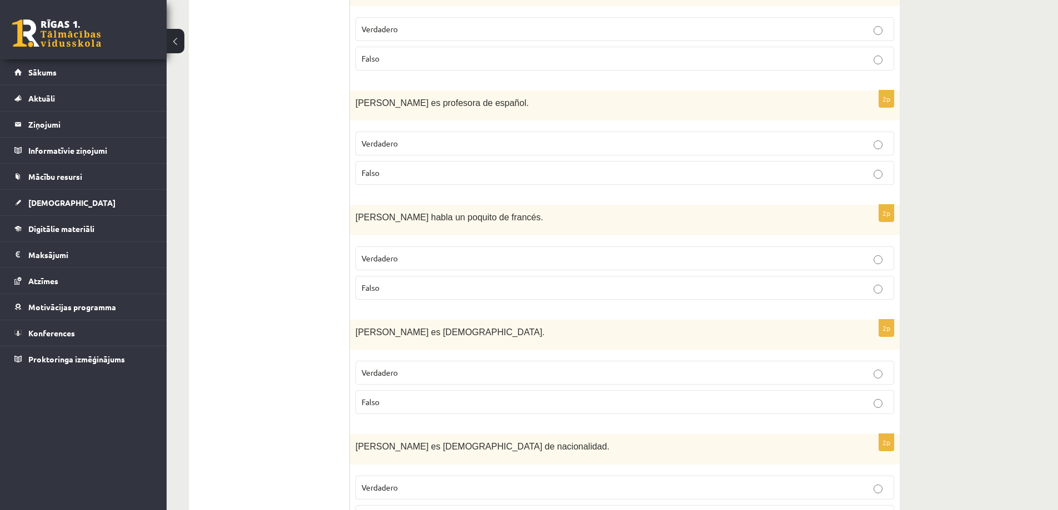
drag, startPoint x: 395, startPoint y: 284, endPoint x: 380, endPoint y: 288, distance: 15.1
click at [395, 285] on p "Falso" at bounding box center [625, 288] width 526 height 12
click at [511, 402] on p "Falso" at bounding box center [625, 403] width 526 height 12
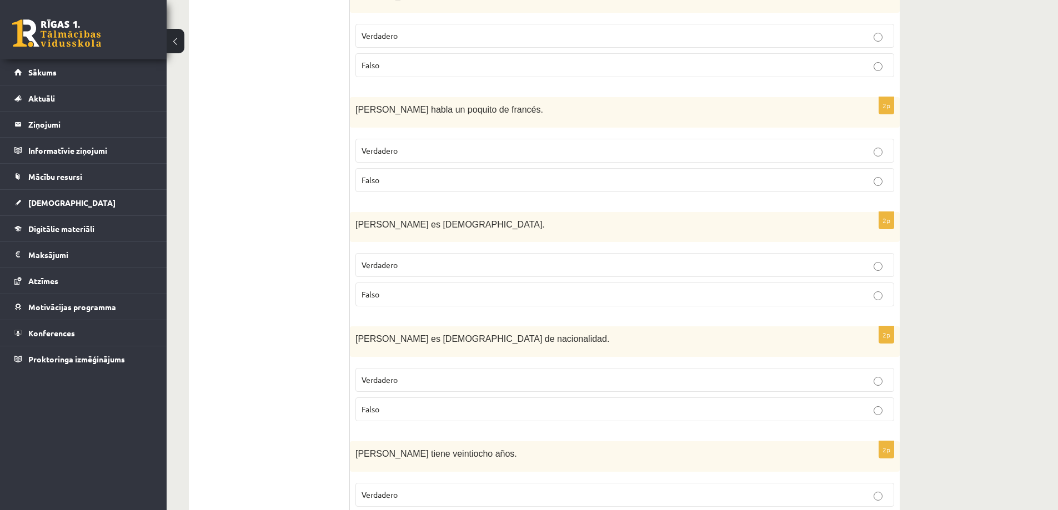
scroll to position [1298, 0]
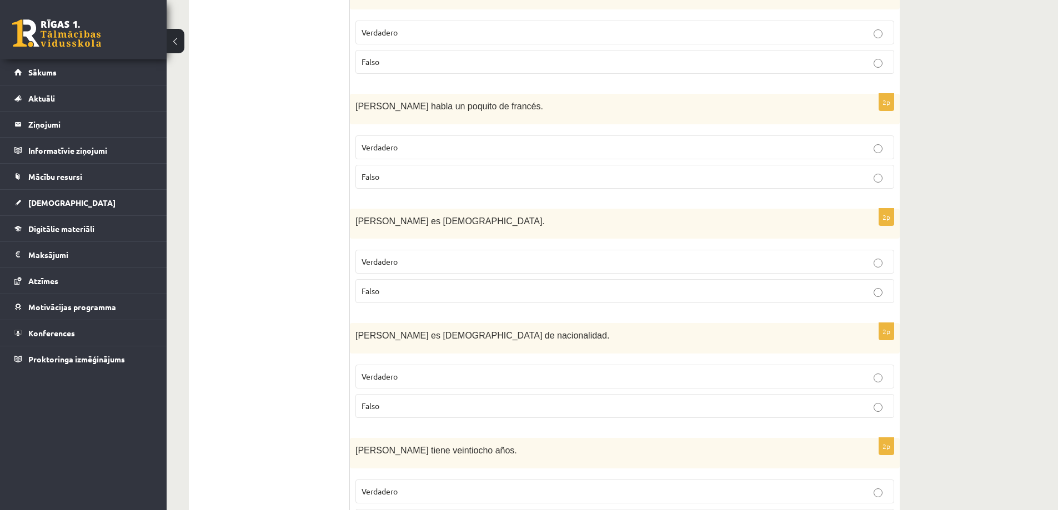
click at [486, 370] on label "Verdadero" at bounding box center [624, 377] width 539 height 24
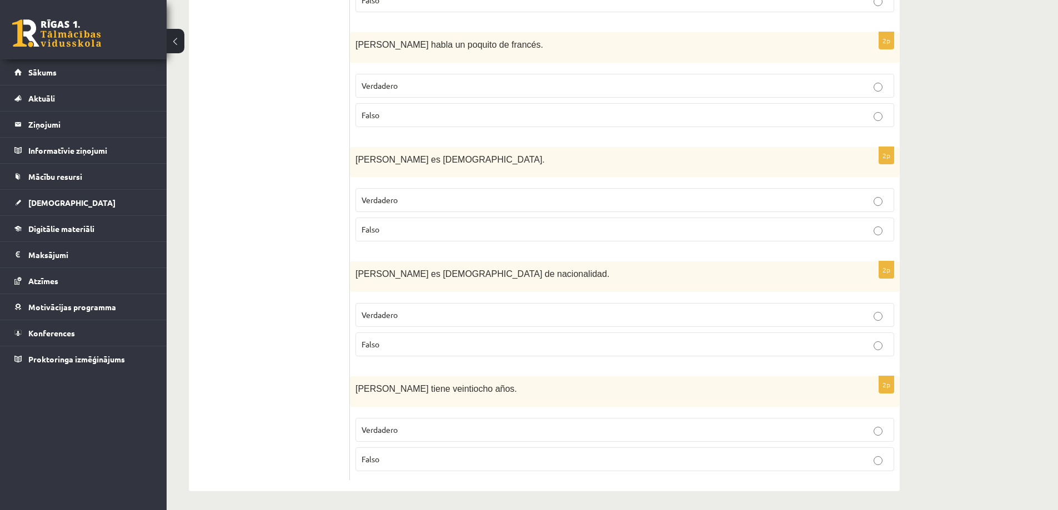
scroll to position [1363, 0]
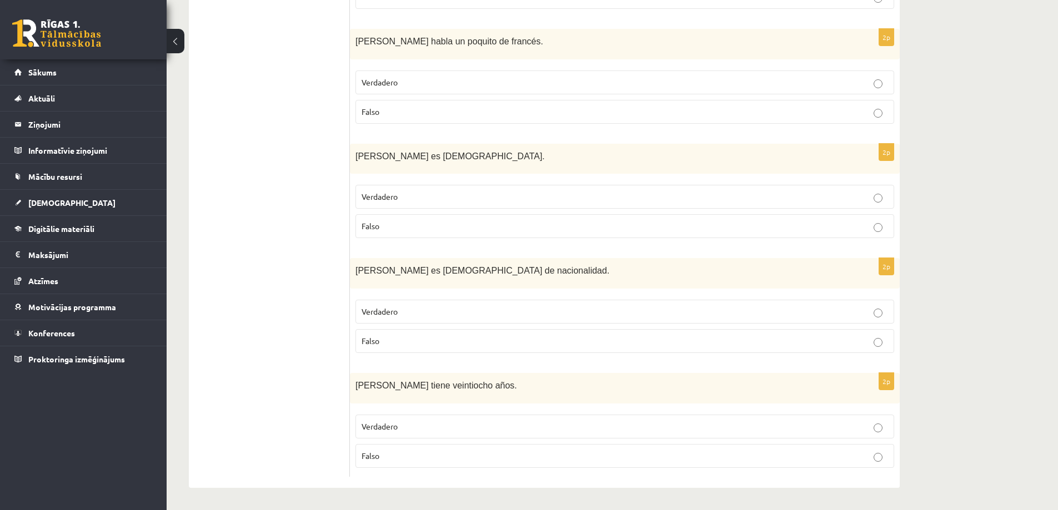
click at [460, 450] on p "Falso" at bounding box center [625, 456] width 526 height 12
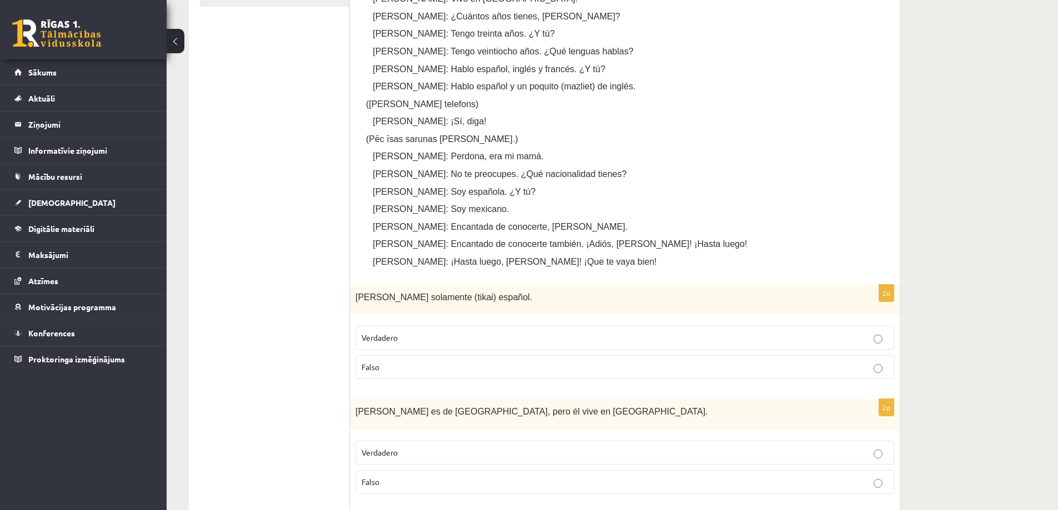
scroll to position [197, 0]
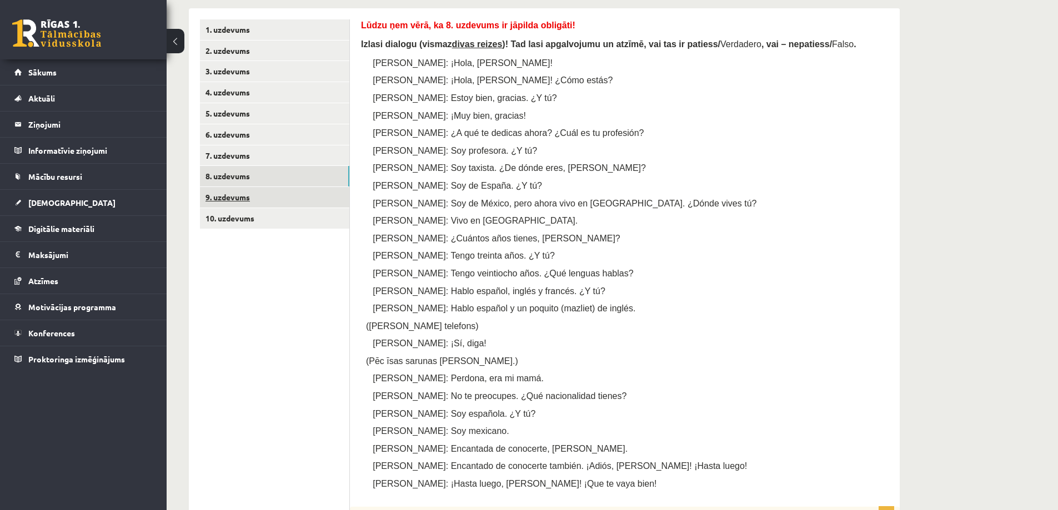
click at [247, 199] on link "9. uzdevums" at bounding box center [274, 197] width 149 height 21
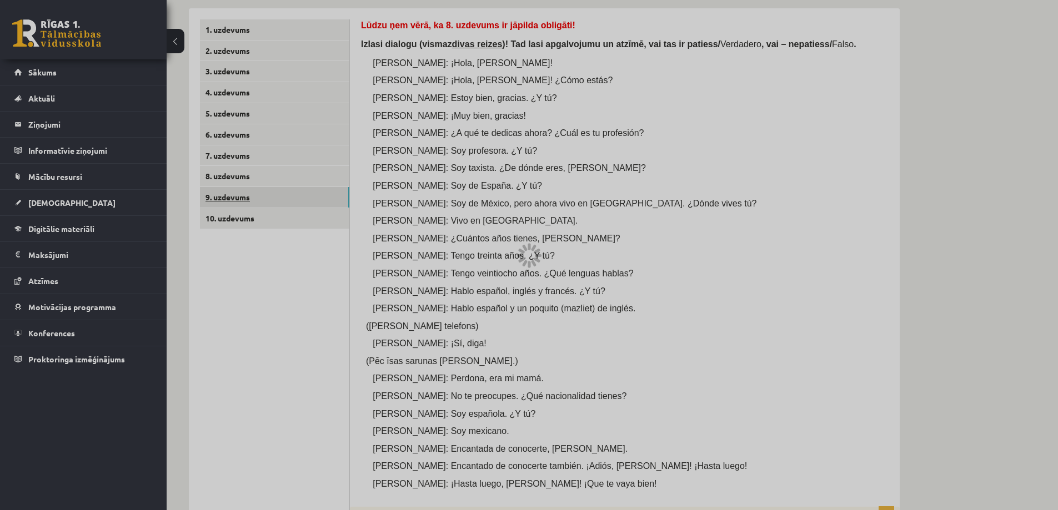
scroll to position [140, 0]
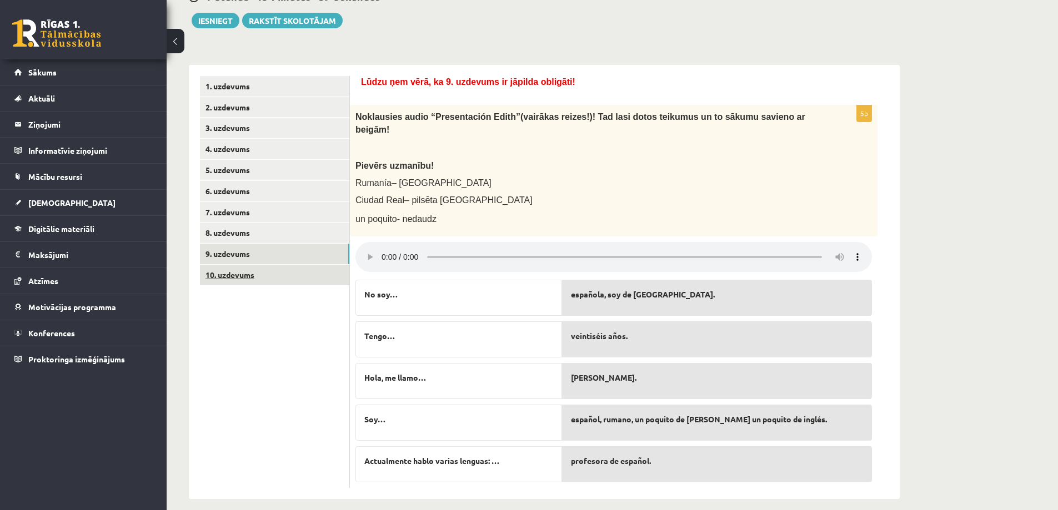
click at [263, 279] on link "10. uzdevums" at bounding box center [274, 275] width 149 height 21
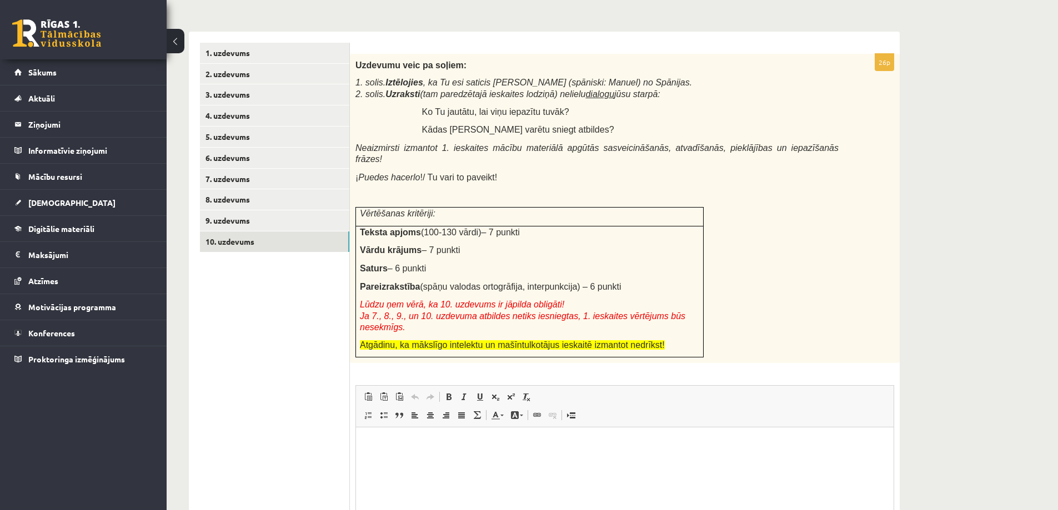
scroll to position [69, 0]
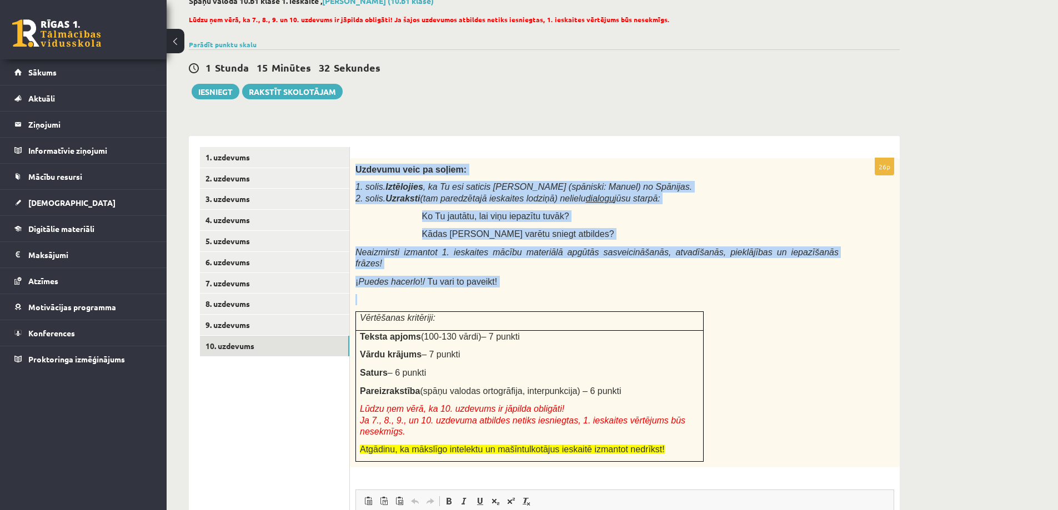
drag, startPoint x: 355, startPoint y: 165, endPoint x: 669, endPoint y: 445, distance: 420.1
click at [669, 445] on div "Uzdevumu veic pa soļiem: 1. solis. Iztēlojies , ka Tu esi saticis Manuelu (spān…" at bounding box center [625, 313] width 550 height 310
copy div "Uzdevumu veic pa soļiem: 1. solis. Iztēlojies , ka Tu esi saticis Manuelu (spān…"
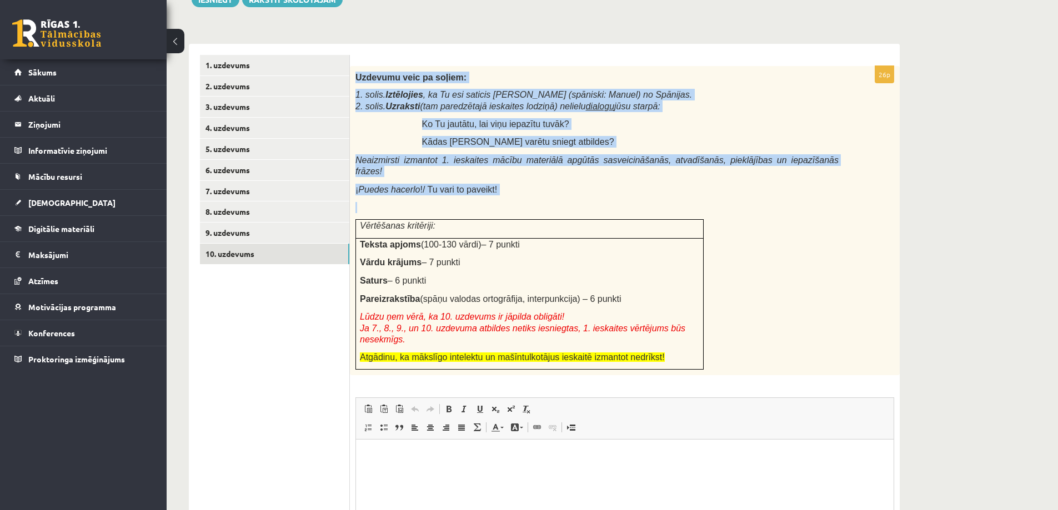
scroll to position [235, 0]
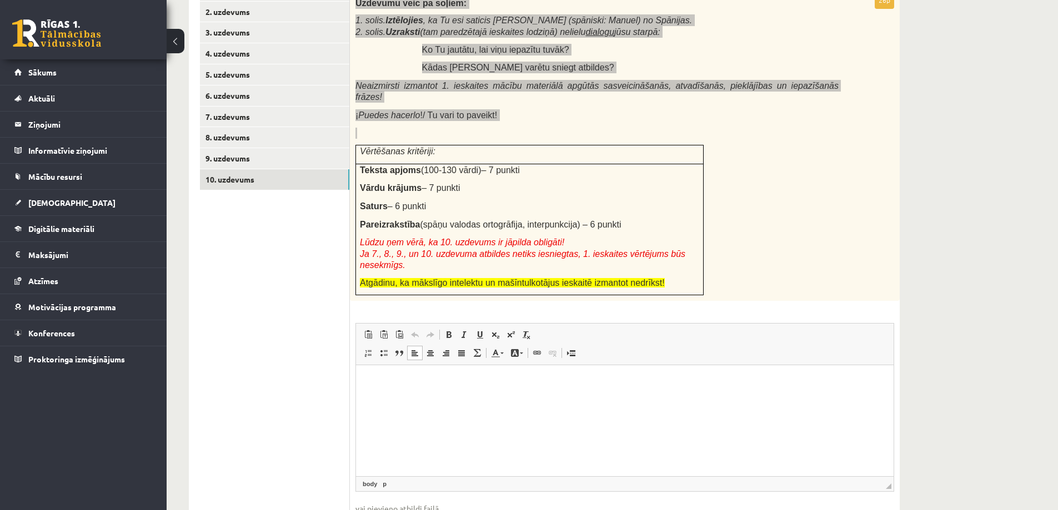
click at [436, 399] on html at bounding box center [625, 382] width 538 height 34
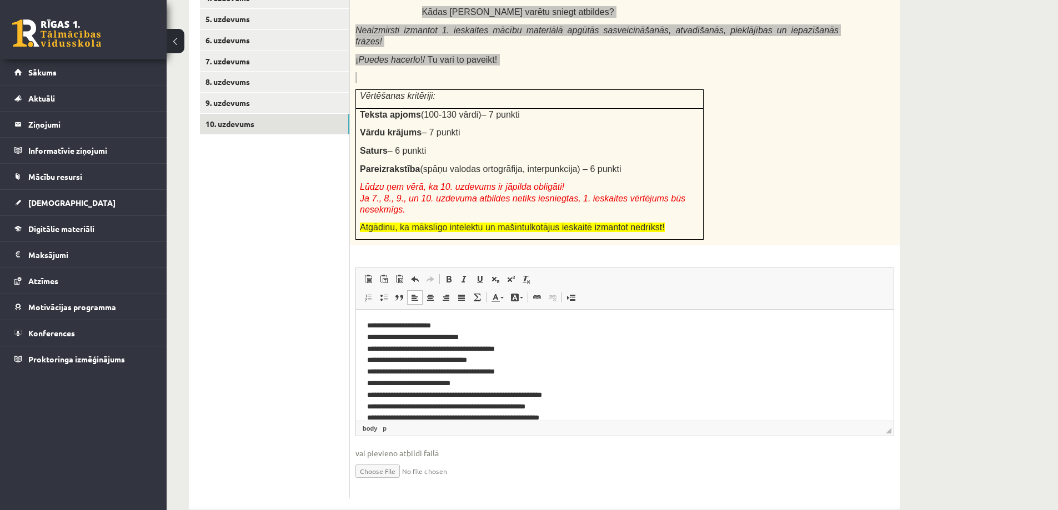
scroll to position [0, 0]
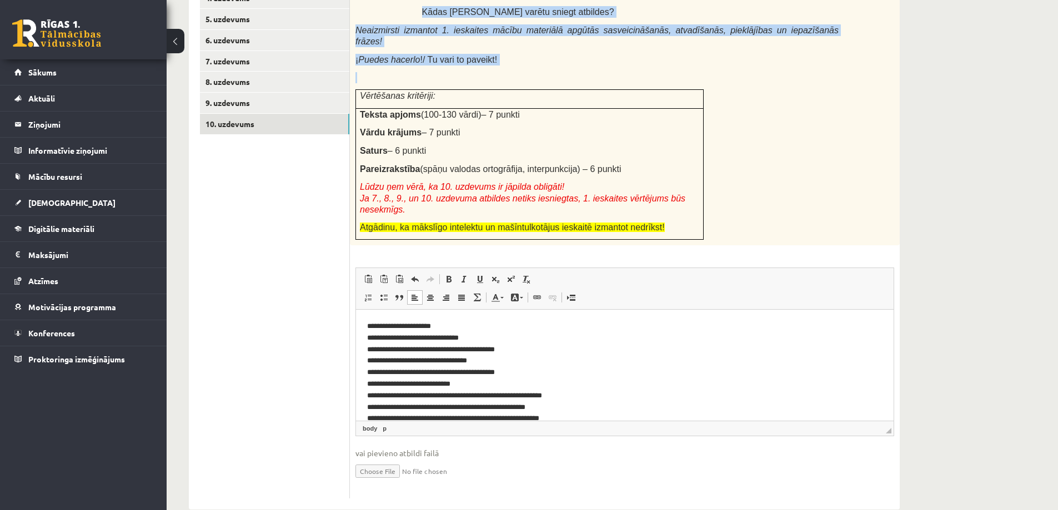
click at [839, 133] on div "Uzdevumu veic pa soļiem: 1. solis. Iztēlojies , ka Tu esi saticis Manuelu (spān…" at bounding box center [625, 91] width 550 height 310
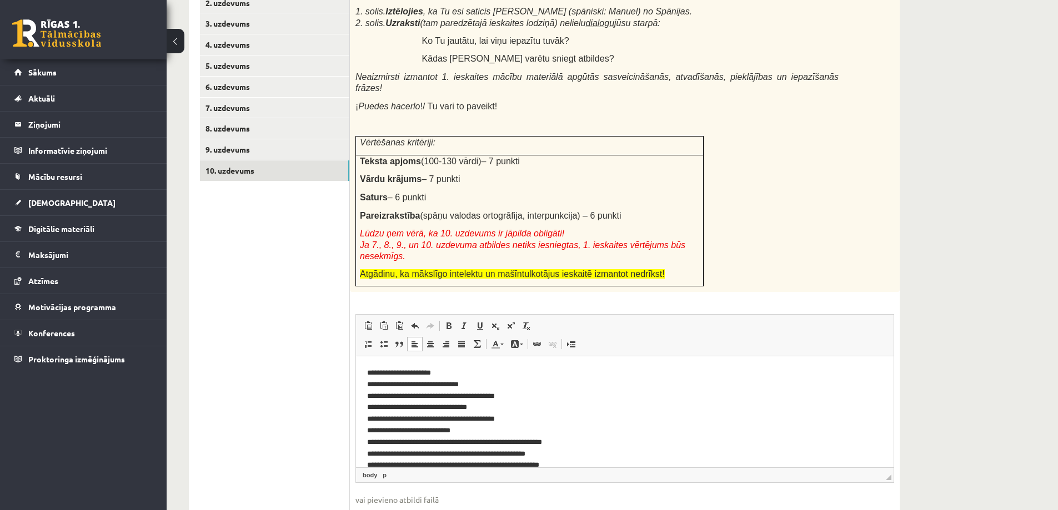
scroll to position [180, 0]
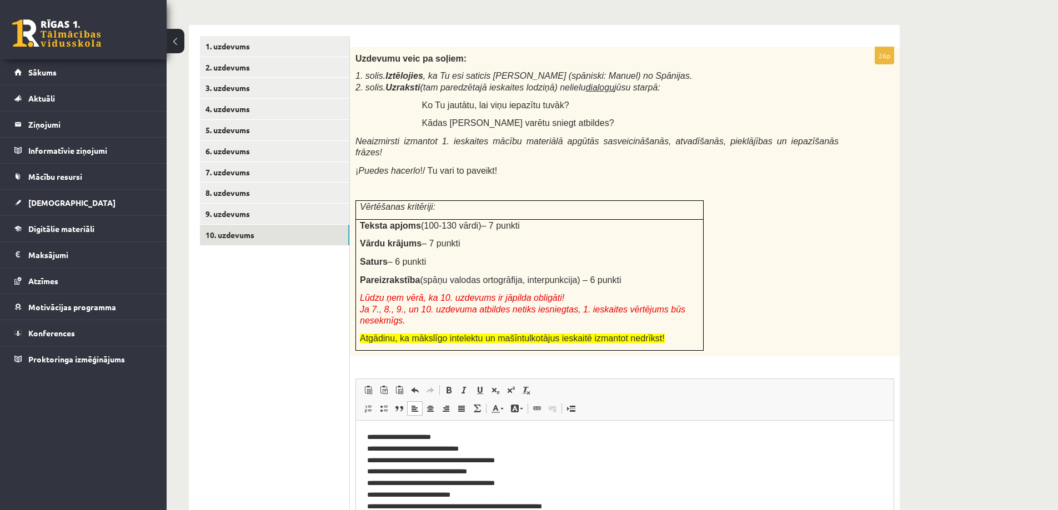
click at [286, 334] on ul "1. uzdevums 2. uzdevums 3. uzdevums 4. uzdevums 5. uzdevums 6. uzdevums 7. uzde…" at bounding box center [275, 323] width 150 height 574
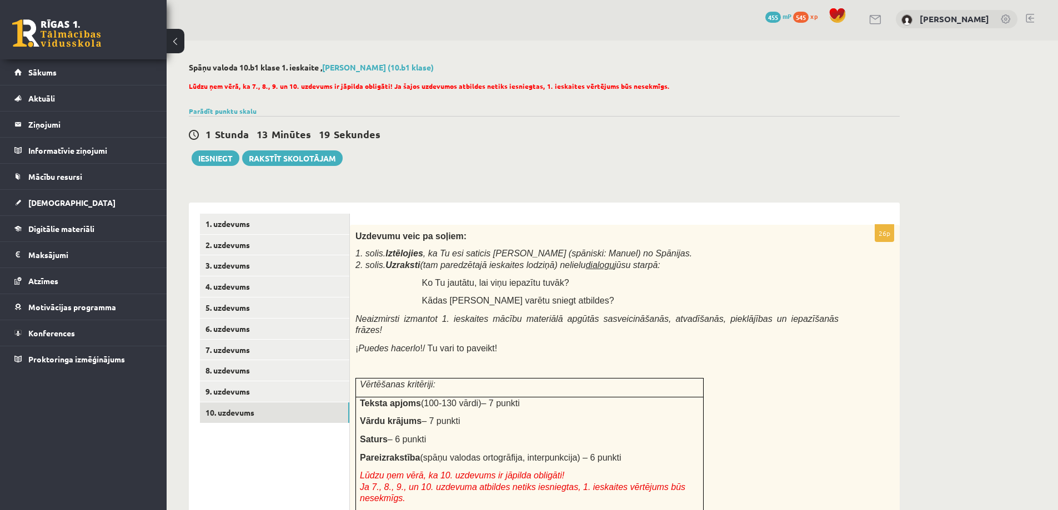
scroll to position [0, 0]
